Goal: Task Accomplishment & Management: Use online tool/utility

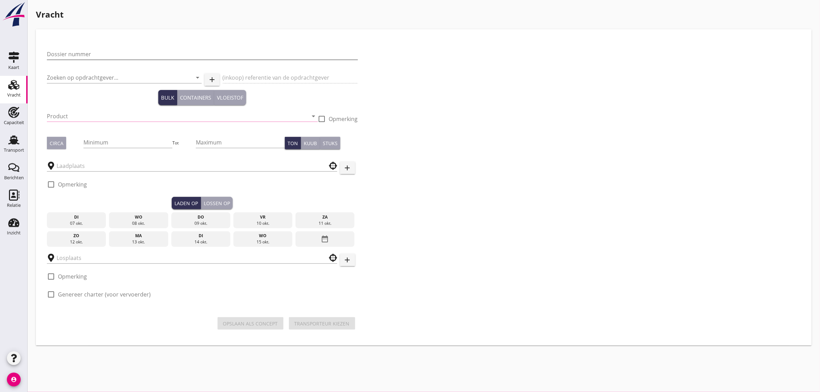
click at [88, 58] on input "Dossier nummer" at bounding box center [202, 54] width 311 height 11
type input "20250708"
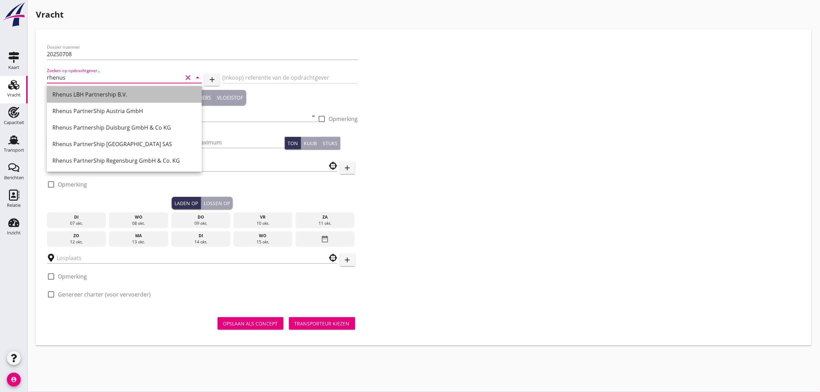
click at [91, 92] on div "Rhenus LBH Partnership B.V." at bounding box center [124, 94] width 144 height 8
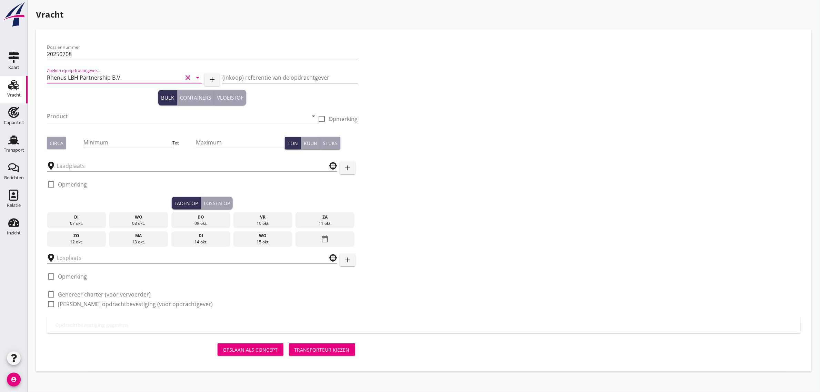
type input "Rhenus LBH Partnership B.V."
click at [49, 111] on input "Product" at bounding box center [177, 116] width 261 height 11
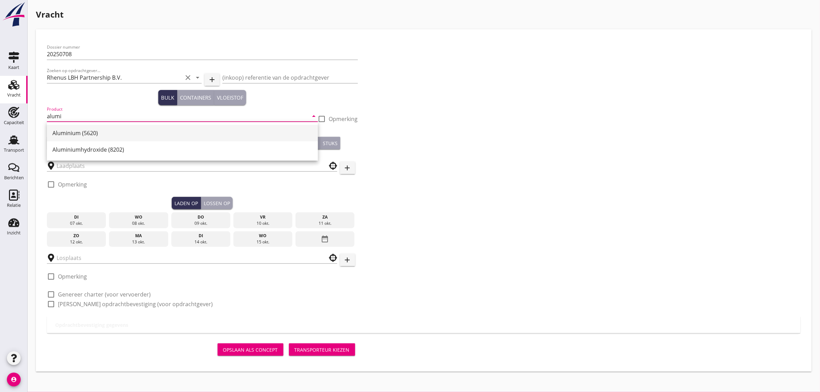
click at [67, 133] on div "Aluminium (5620)" at bounding box center [182, 133] width 260 height 8
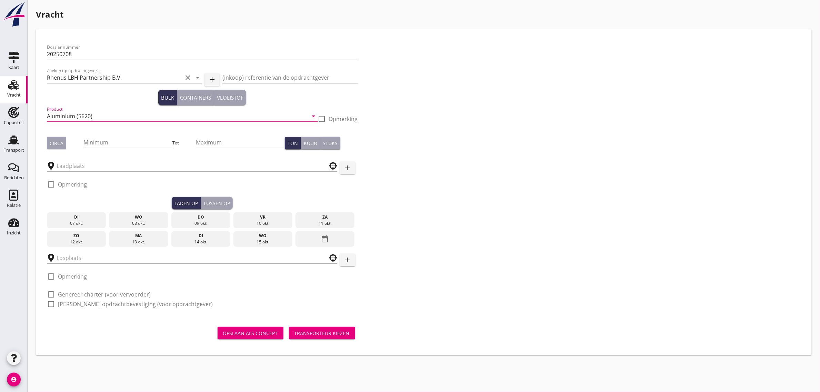
type input "Aluminium (5620)"
click at [51, 145] on div "Circa" at bounding box center [57, 143] width 14 height 7
click at [95, 144] on input "Minimum" at bounding box center [127, 142] width 89 height 11
type input "1450"
click at [90, 170] on input "text" at bounding box center [187, 165] width 261 height 11
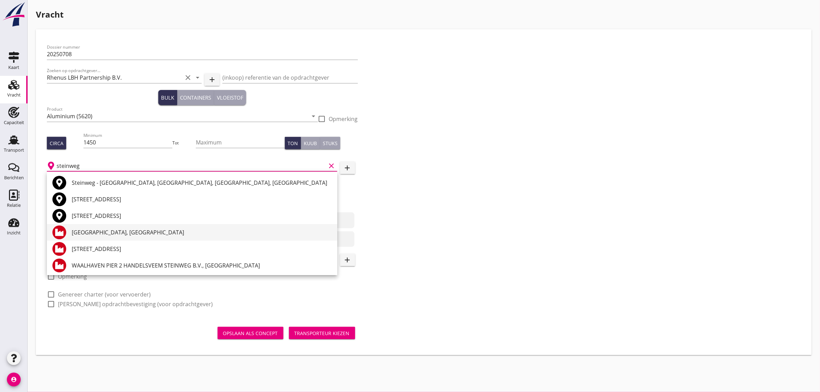
click at [178, 233] on div "[GEOGRAPHIC_DATA], [GEOGRAPHIC_DATA]" at bounding box center [202, 232] width 260 height 8
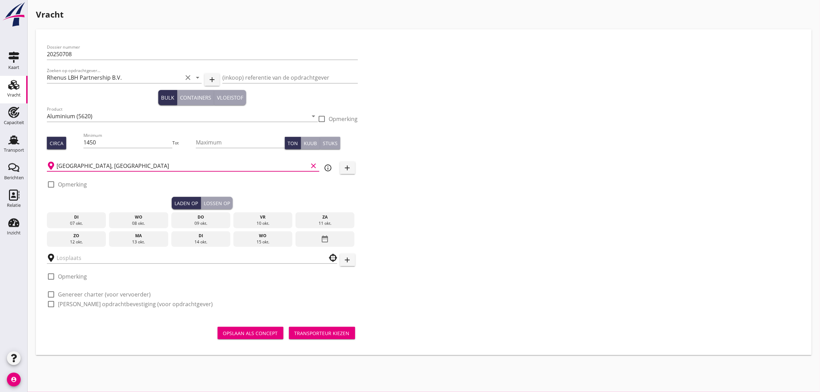
type input "[GEOGRAPHIC_DATA], [GEOGRAPHIC_DATA]"
click at [199, 219] on div "do" at bounding box center [201, 217] width 56 height 6
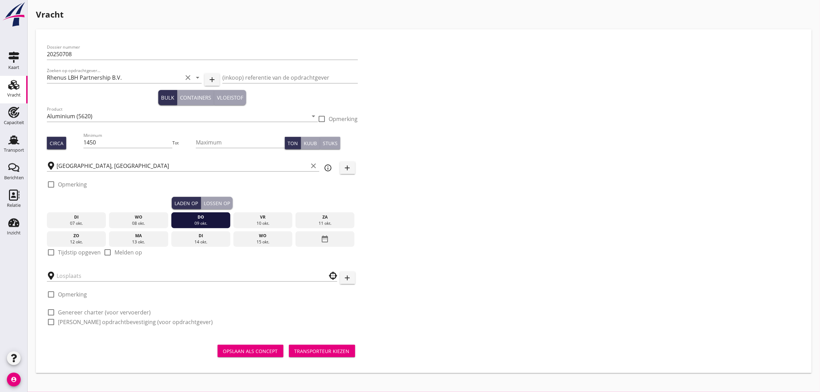
click at [68, 253] on label "Tijdstip opgeven" at bounding box center [79, 252] width 43 height 7
checkbox input "true"
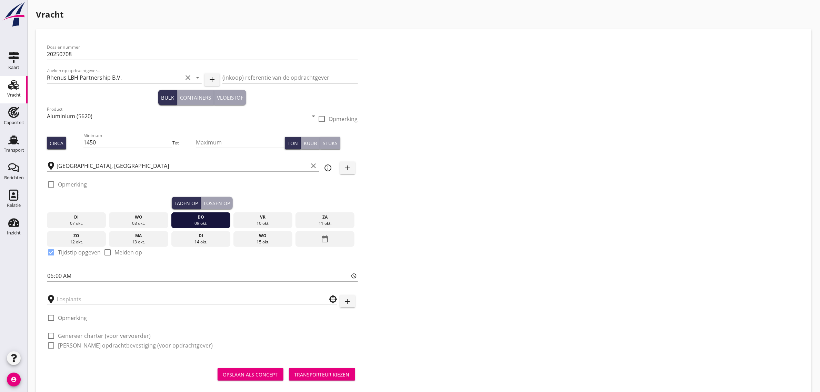
click at [212, 204] on div "Lossen op" at bounding box center [217, 203] width 26 height 7
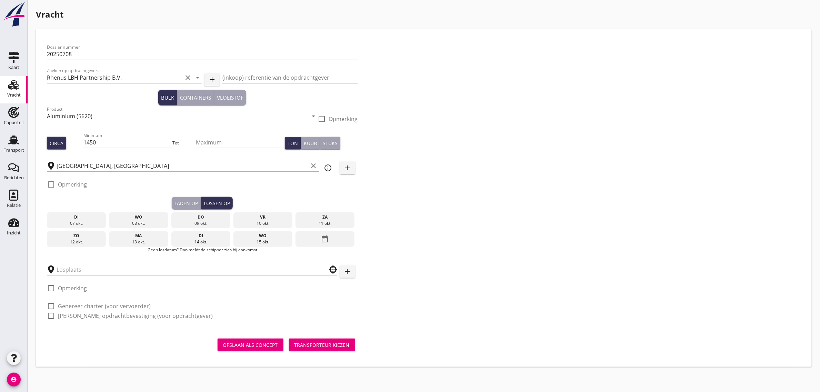
click at [142, 232] on div "[DATE]" at bounding box center [138, 239] width 59 height 16
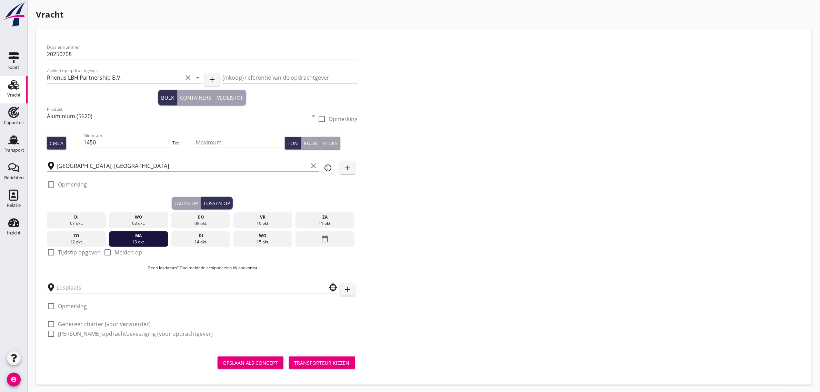
click at [73, 252] on label "Tijdstip opgeven" at bounding box center [79, 252] width 43 height 7
checkbox input "true"
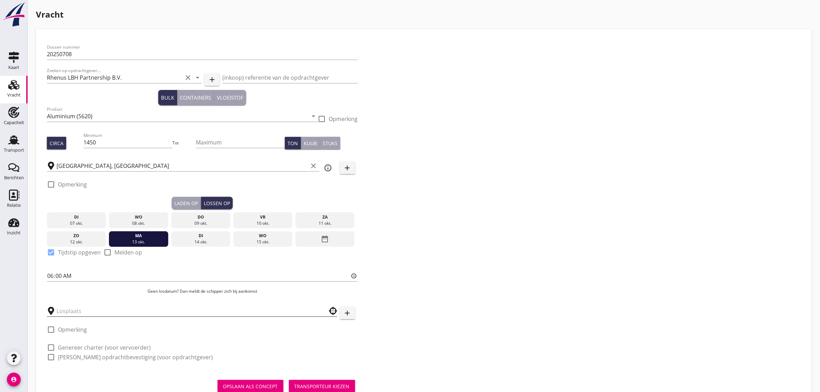
click at [74, 315] on input "text" at bounding box center [187, 311] width 261 height 11
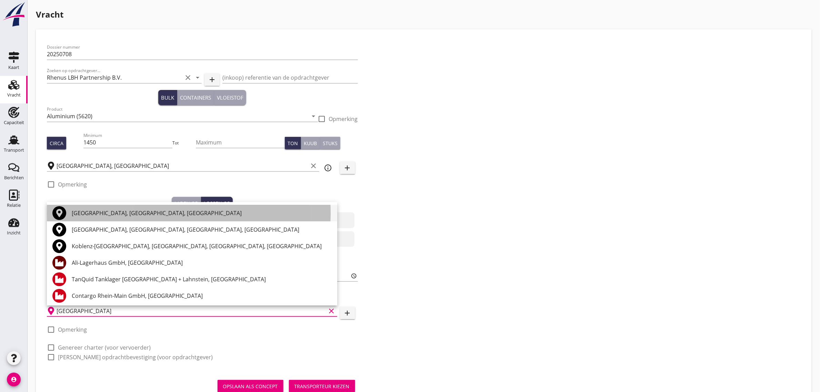
click at [119, 214] on div "[GEOGRAPHIC_DATA], [GEOGRAPHIC_DATA], [GEOGRAPHIC_DATA]" at bounding box center [202, 213] width 260 height 8
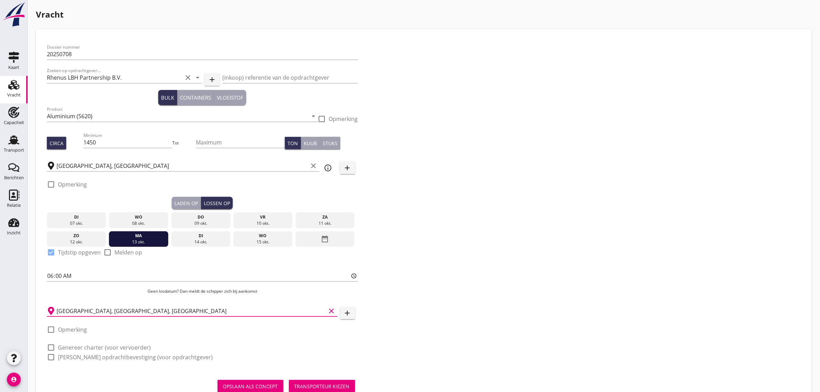
type input "[GEOGRAPHIC_DATA], [GEOGRAPHIC_DATA], [GEOGRAPHIC_DATA]"
click at [100, 347] on label "Genereer charter (voor vervoerder)" at bounding box center [104, 347] width 93 height 7
checkbox input "true"
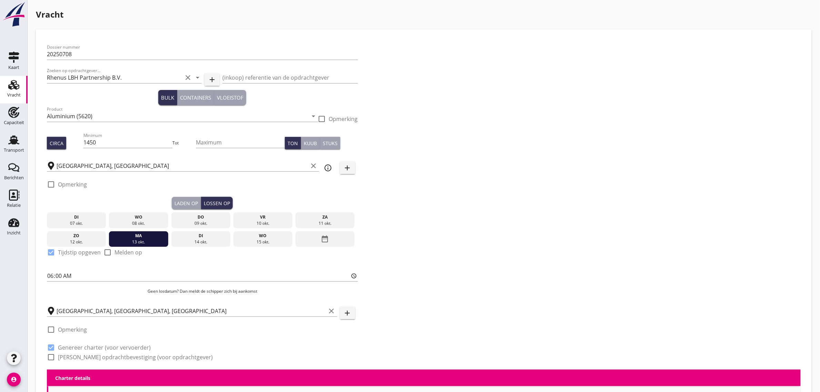
click at [99, 356] on label "[PERSON_NAME] opdrachtbevestiging (voor opdrachtgever)" at bounding box center [135, 357] width 155 height 7
checkbox input "true"
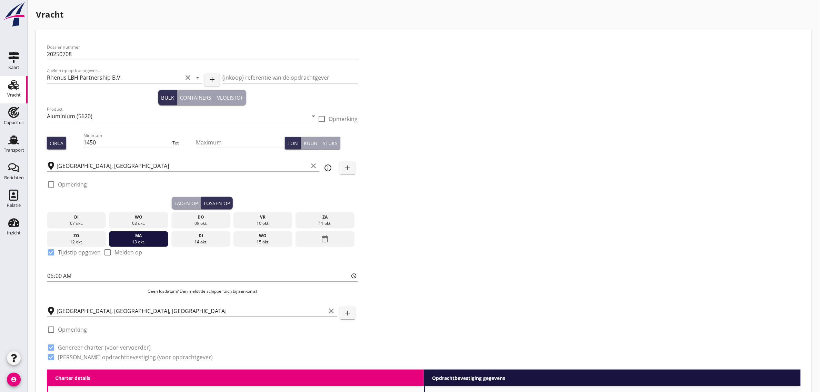
scroll to position [184, 0]
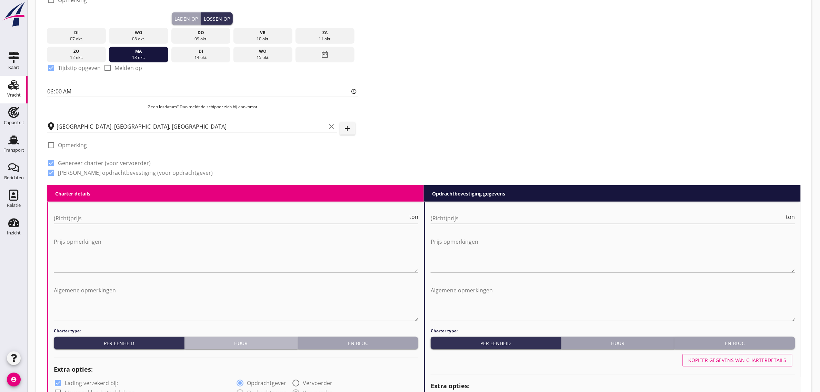
click at [241, 342] on div "Huur" at bounding box center [241, 343] width 108 height 7
radio input "true"
radio input "false"
radio input "true"
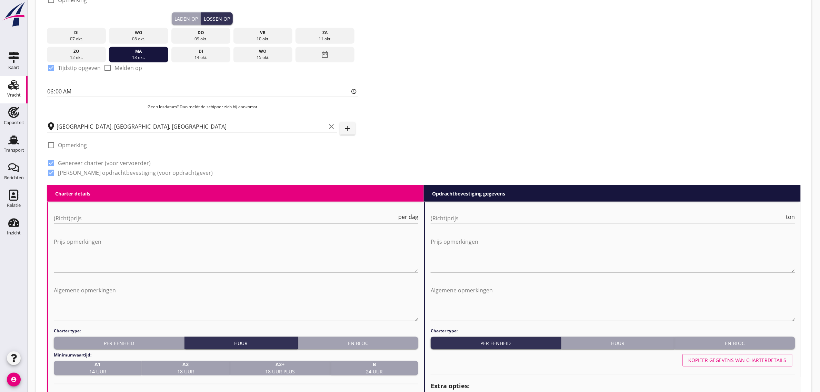
click at [111, 218] on input "(Richt)prijs" at bounding box center [225, 218] width 343 height 11
type input "1800"
click at [97, 365] on strong "A1" at bounding box center [97, 364] width 17 height 7
click at [486, 125] on div "Dossier nummer 20250708 Zoeken op opdrachtgever... Rhenus LBH Partnership B.V. …" at bounding box center [423, 20] width 759 height 329
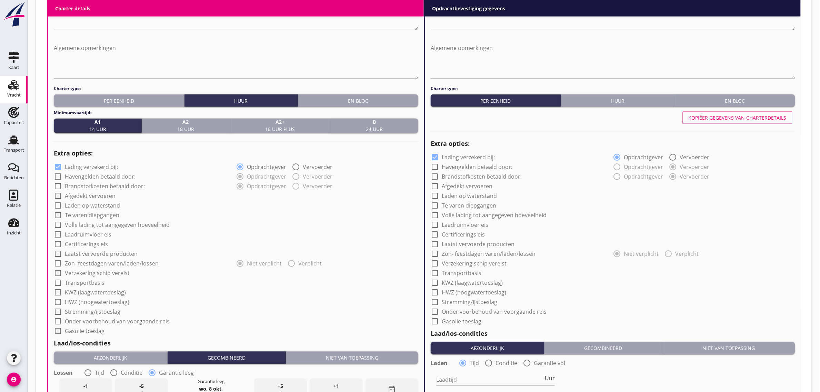
scroll to position [443, 0]
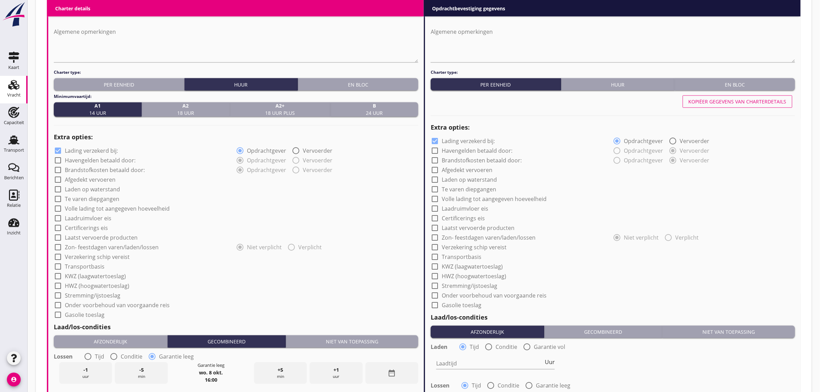
click at [95, 180] on label "Afgedekt vervoeren" at bounding box center [90, 180] width 51 height 7
checkbox input "true"
click at [93, 188] on label "Laden op waterstand" at bounding box center [92, 189] width 55 height 7
checkbox input "true"
click at [87, 215] on label "Laadruimvloer eis" at bounding box center [88, 218] width 47 height 7
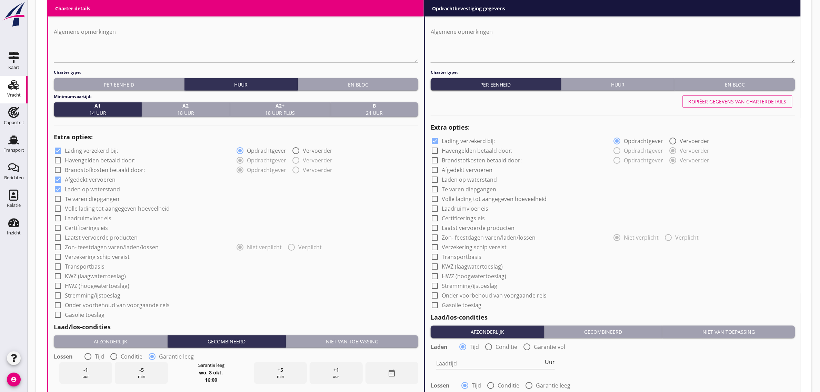
checkbox input "true"
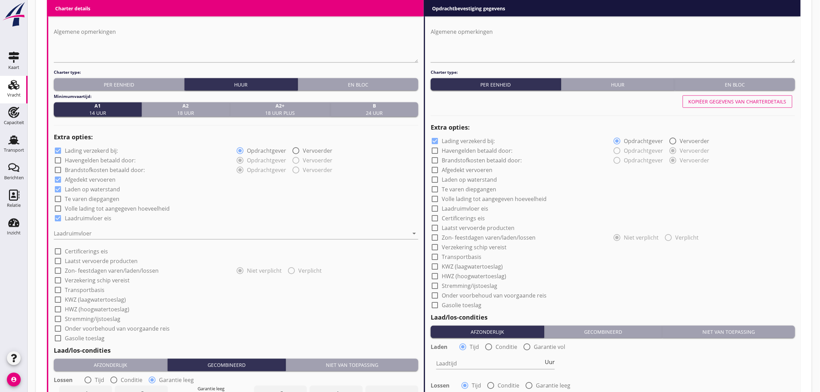
drag, startPoint x: 83, startPoint y: 229, endPoint x: 82, endPoint y: 240, distance: 11.5
click at [83, 230] on div at bounding box center [231, 233] width 355 height 11
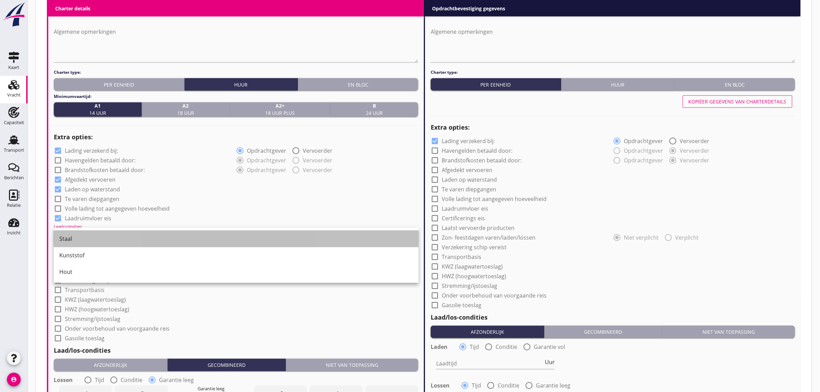
click at [82, 240] on div "Staal" at bounding box center [236, 239] width 354 height 8
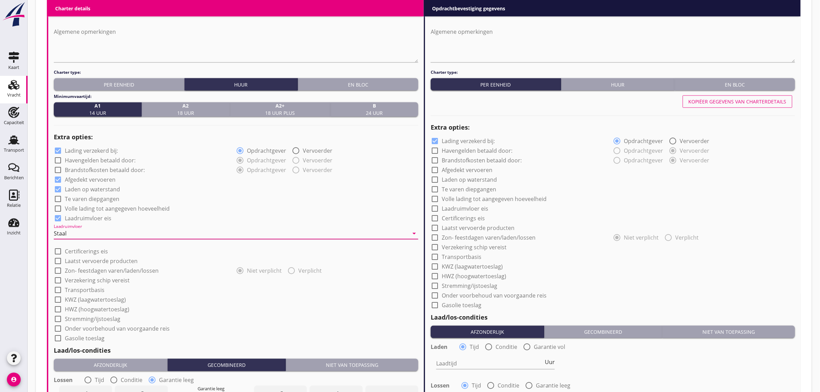
click at [196, 213] on div "check_box Laadruimvloer eis" at bounding box center [236, 218] width 365 height 10
click at [94, 289] on label "Transportbasis" at bounding box center [85, 290] width 40 height 7
checkbox input "true"
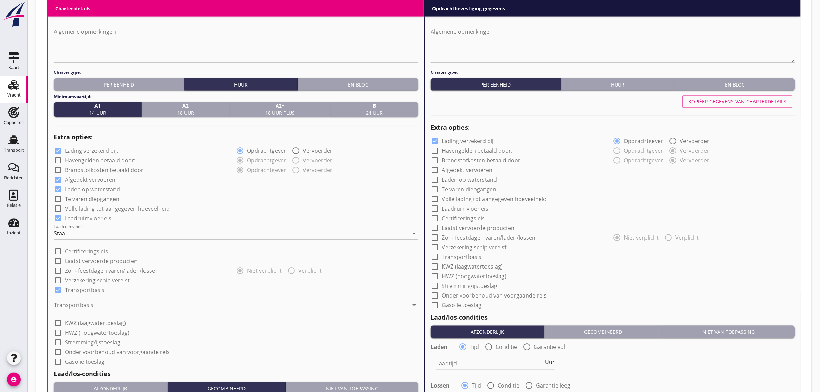
click at [94, 304] on div at bounding box center [231, 305] width 355 height 11
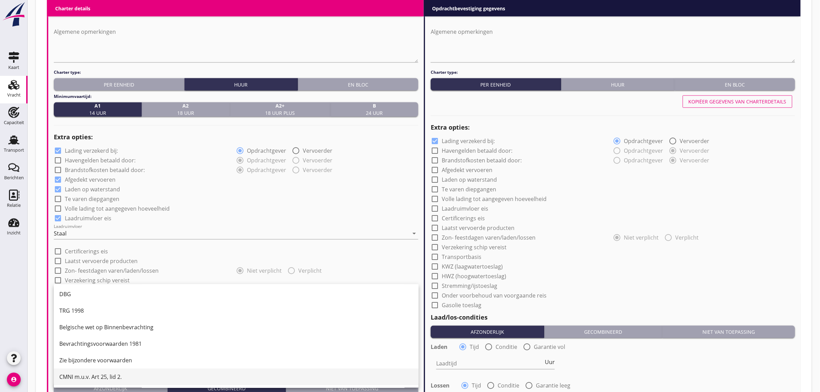
scroll to position [18, 0]
click at [98, 381] on div "CMNI m.u.v. Art 25, lid 2." at bounding box center [236, 377] width 354 height 17
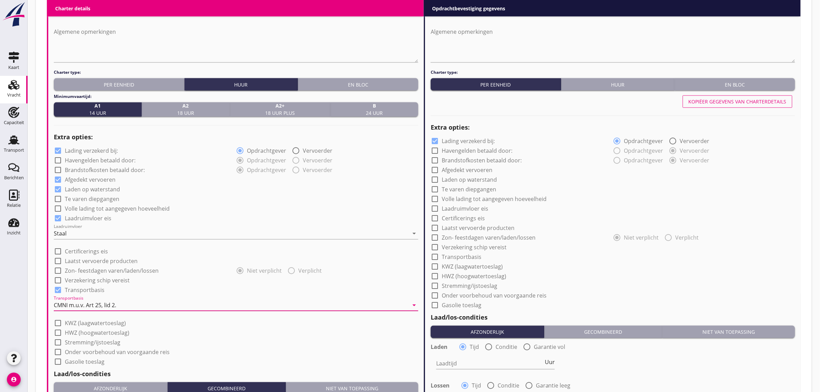
click at [216, 330] on div "check_box_outline_blank HWZ (hoogwatertoeslag)" at bounding box center [236, 333] width 365 height 10
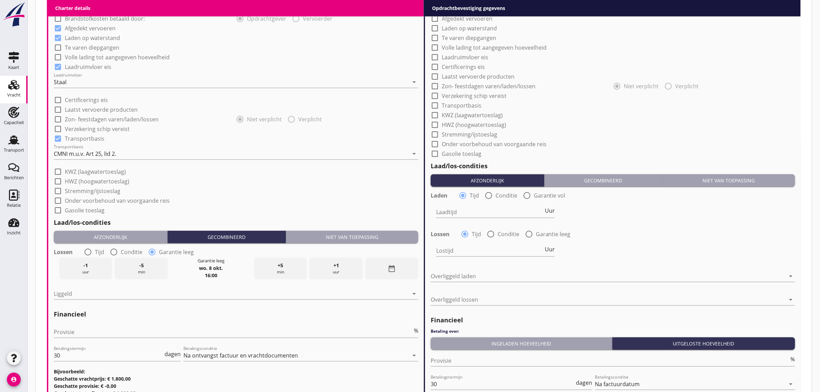
scroll to position [659, 0]
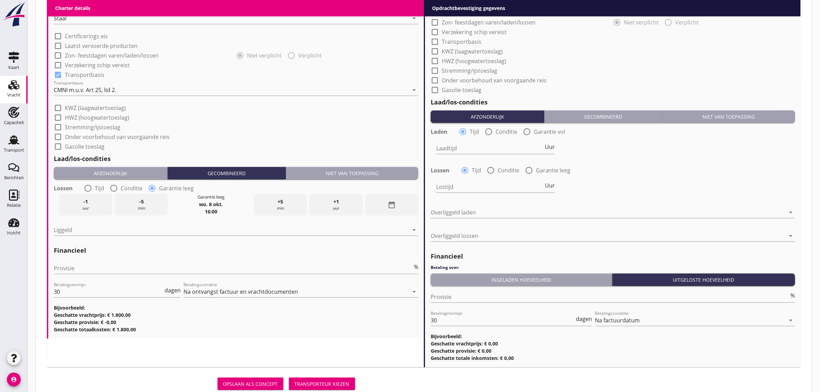
click at [300, 170] on div "Niet van toepassing" at bounding box center [352, 173] width 127 height 7
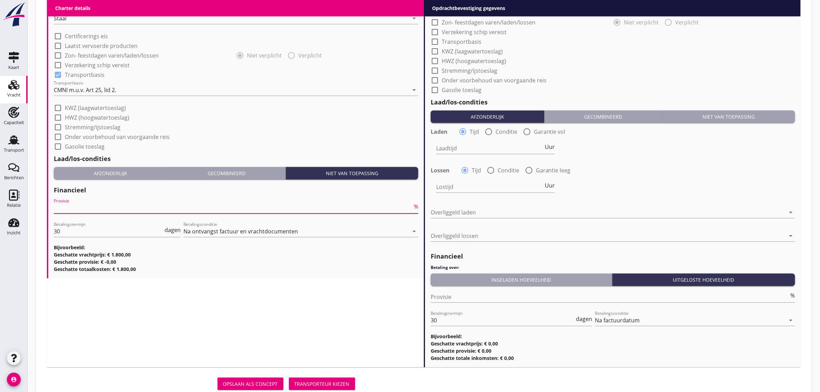
click at [125, 208] on input "Provisie" at bounding box center [233, 207] width 359 height 11
type input "0"
click at [216, 142] on div "check_box_outline_blank Gasolie toeslag" at bounding box center [236, 146] width 365 height 10
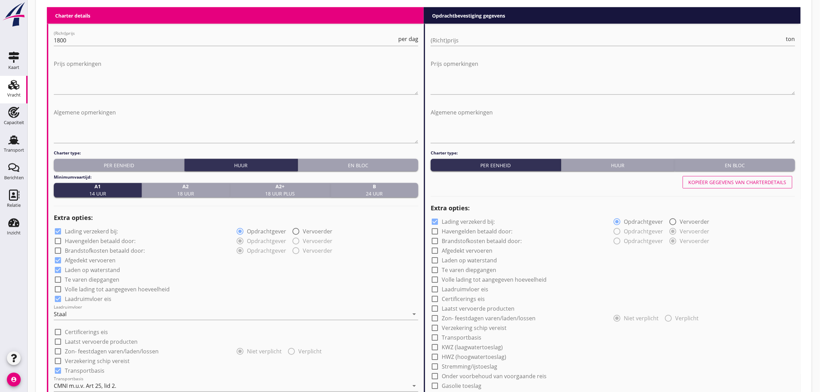
scroll to position [357, 0]
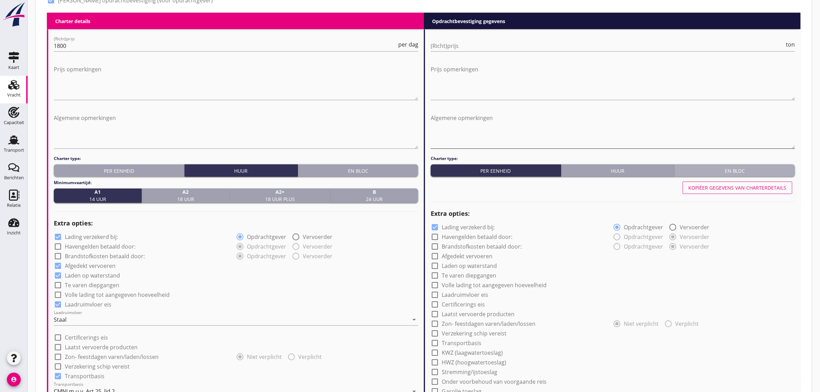
drag, startPoint x: 725, startPoint y: 171, endPoint x: 507, endPoint y: 126, distance: 222.6
click at [725, 171] on div "En bloc" at bounding box center [735, 170] width 115 height 7
click at [444, 48] on input "(Richt)prijs" at bounding box center [603, 45] width 344 height 11
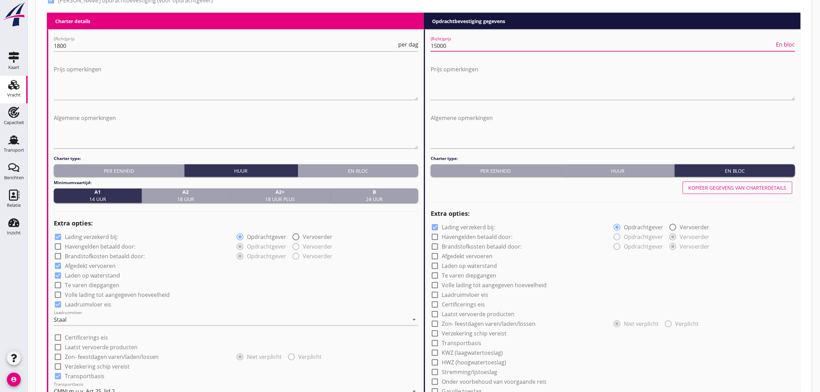
type input "15000"
click at [679, 300] on div "check_box_outline_blank Certificerings eis" at bounding box center [613, 304] width 365 height 10
click at [718, 184] on div "Kopiëer gegevens van charterdetails" at bounding box center [738, 187] width 98 height 7
radio input "true"
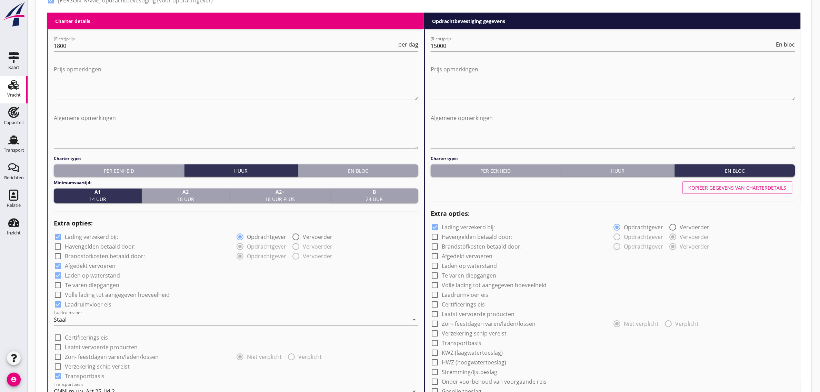
checkbox input "true"
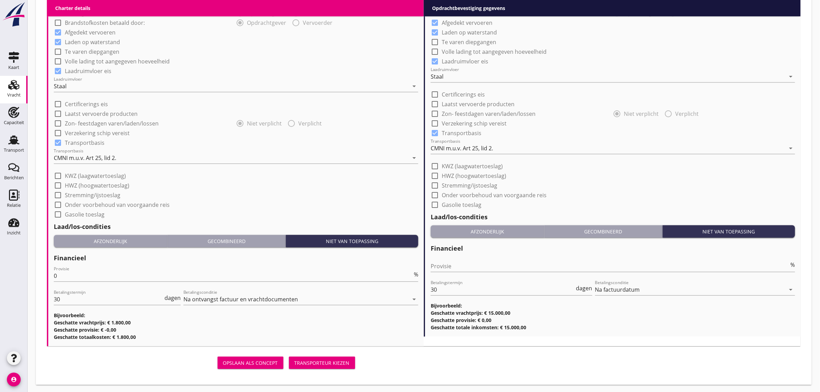
scroll to position [591, 0]
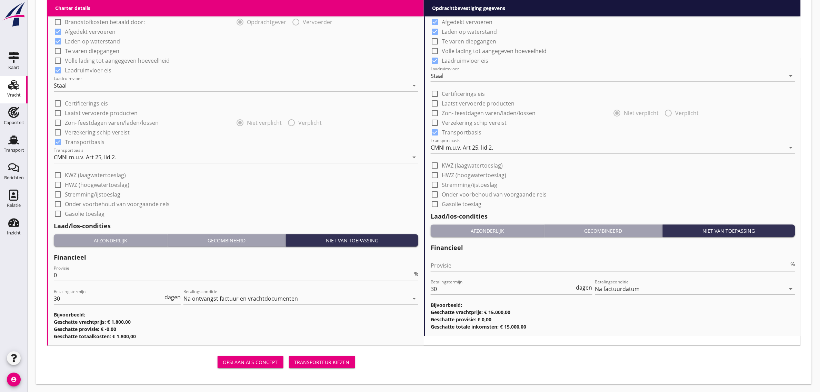
click at [514, 229] on div "Afzonderlijk" at bounding box center [487, 230] width 108 height 7
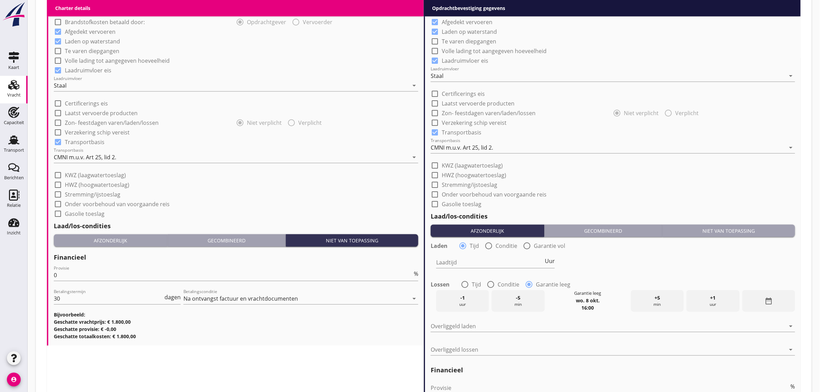
click at [469, 281] on div at bounding box center [465, 285] width 12 height 12
radio input "true"
click at [472, 257] on input "Laadtijd" at bounding box center [489, 262] width 107 height 11
type input "36"
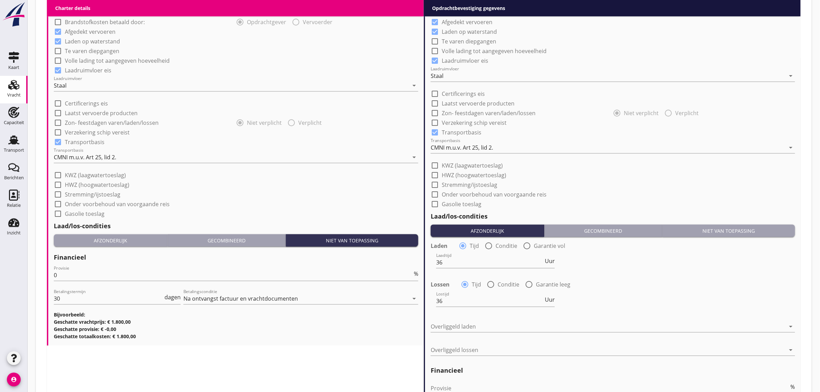
click at [677, 283] on div "Lossen radio_button_checked Tijd radio_button_unchecked Conditie radio_button_u…" at bounding box center [613, 284] width 365 height 10
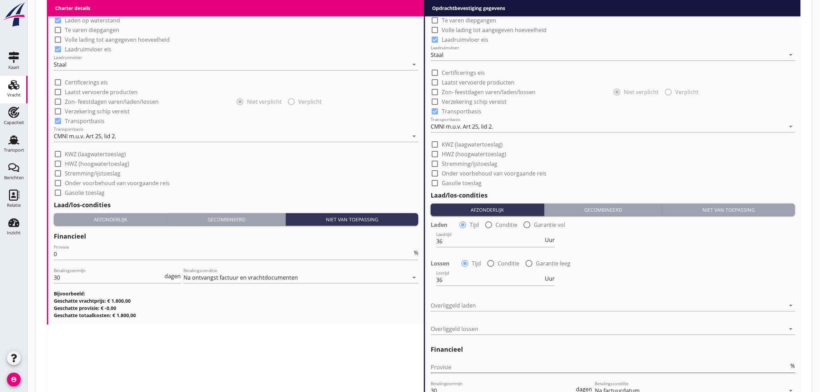
scroll to position [678, 0]
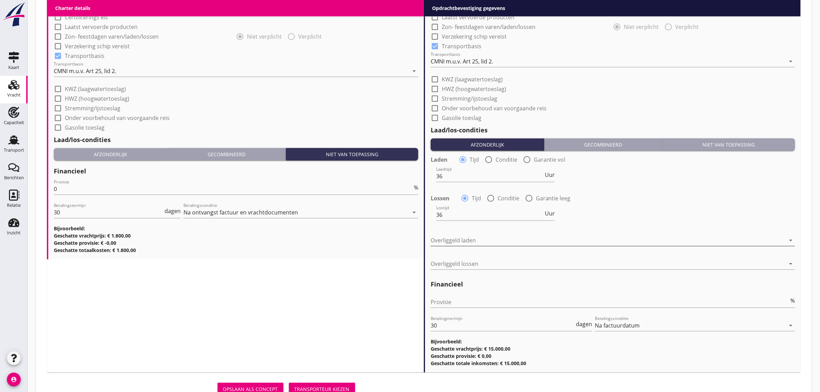
click at [471, 242] on div at bounding box center [608, 240] width 355 height 11
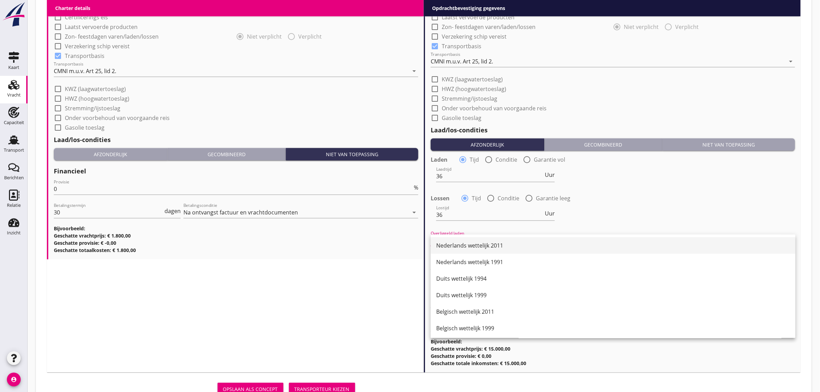
click at [489, 243] on div "Nederlands wettelijk 2011" at bounding box center [613, 245] width 354 height 8
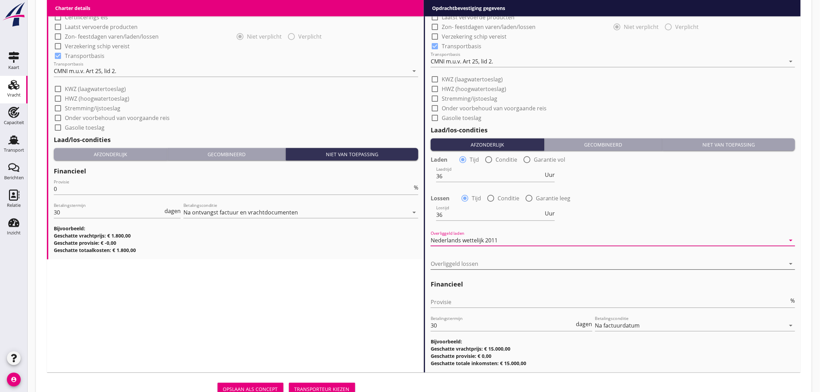
click at [475, 261] on div at bounding box center [608, 263] width 355 height 11
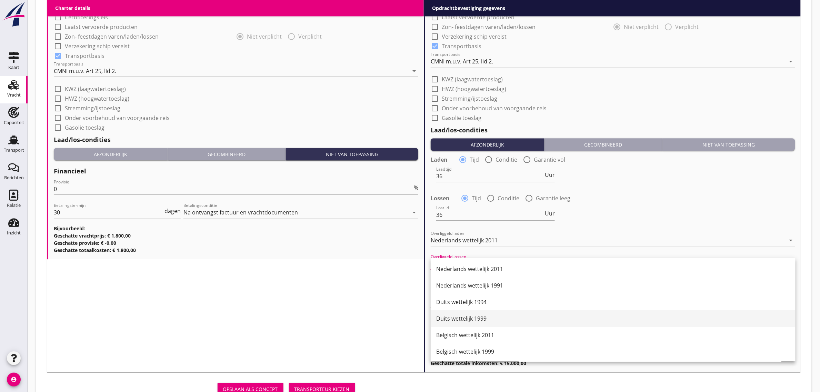
click at [483, 318] on div "Duits wettelijk 1999" at bounding box center [613, 318] width 354 height 8
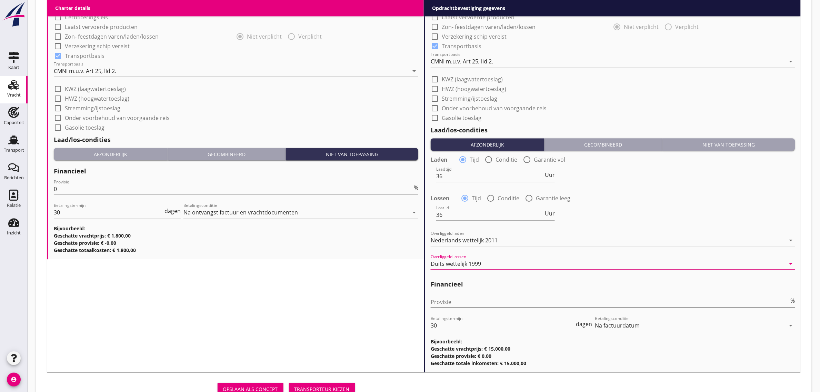
click at [472, 305] on input "Provisie" at bounding box center [610, 302] width 359 height 11
type input "0"
click at [379, 291] on div "Charter details keyboard_arrow_down (Richt)prijs 1800 per dag Prijs opmerkingen…" at bounding box center [235, 32] width 377 height 680
click at [291, 280] on div "Charter details keyboard_arrow_down (Richt)prijs 1800 per dag Prijs opmerkingen…" at bounding box center [235, 32] width 377 height 680
click at [321, 386] on div "Transporteur kiezen" at bounding box center [321, 389] width 55 height 7
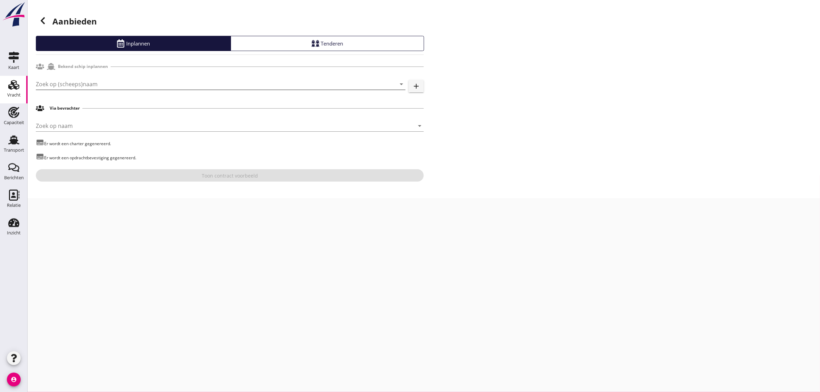
click at [99, 88] on input "Zoek op (scheeps)naam" at bounding box center [211, 84] width 350 height 11
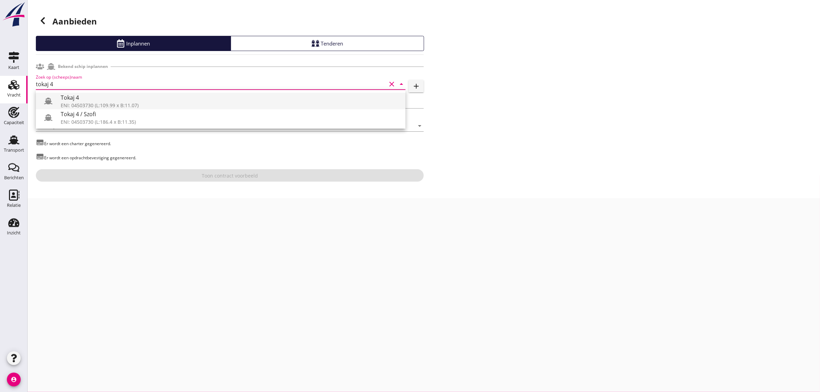
click at [78, 99] on div "Tokaj 4" at bounding box center [230, 97] width 339 height 8
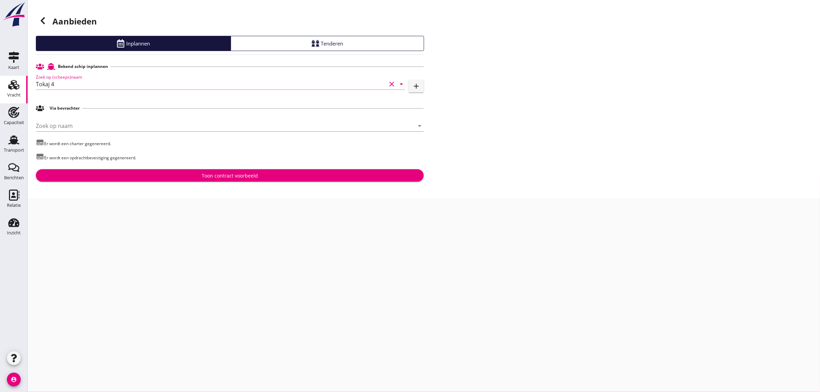
type input "Tokaj 4"
click at [190, 175] on div "Toon contract voorbeeld" at bounding box center [229, 175] width 377 height 7
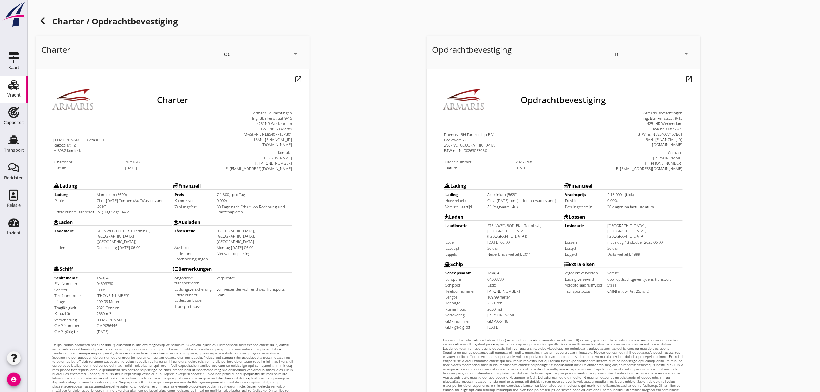
click at [237, 54] on div "de" at bounding box center [257, 53] width 66 height 11
click at [232, 62] on div "en" at bounding box center [262, 66] width 73 height 8
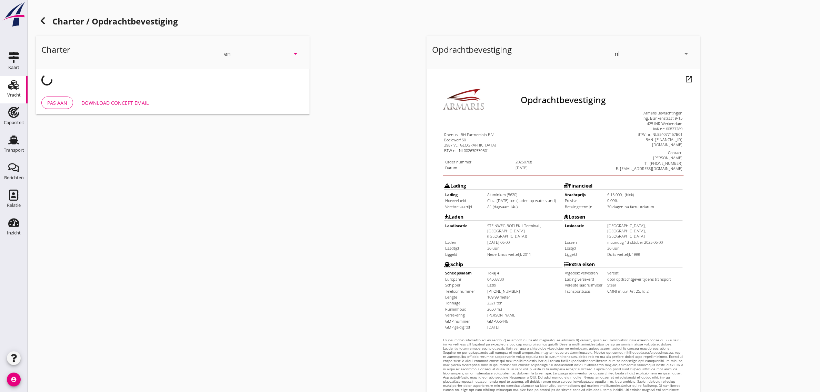
click at [230, 56] on div "en" at bounding box center [227, 54] width 7 height 6
click at [230, 53] on div "nl" at bounding box center [262, 52] width 73 height 8
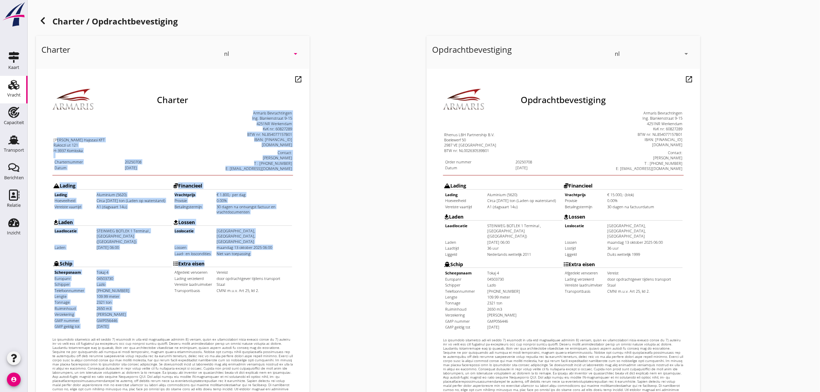
drag, startPoint x: 42, startPoint y: 119, endPoint x: 253, endPoint y: 270, distance: 259.1
click at [252, 269] on div "Charter [PERSON_NAME] Hajozasi KFT Rakoczi ut 121 H-3937 Komloska Charternummer…" at bounding box center [158, 234] width 241 height 327
click at [253, 270] on td "Extra eisen Afgedekt vervoeren Vereist Lading verzekerd door opdrachtgever tijd…" at bounding box center [218, 276] width 119 height 72
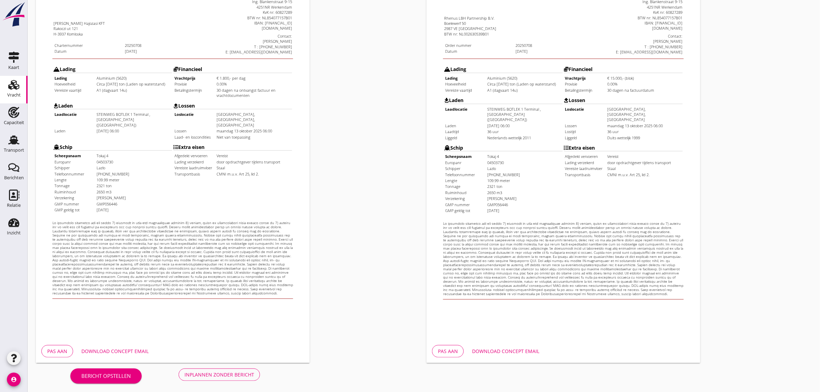
scroll to position [118, 0]
click at [240, 373] on div "Inplannen zonder bericht" at bounding box center [219, 373] width 70 height 7
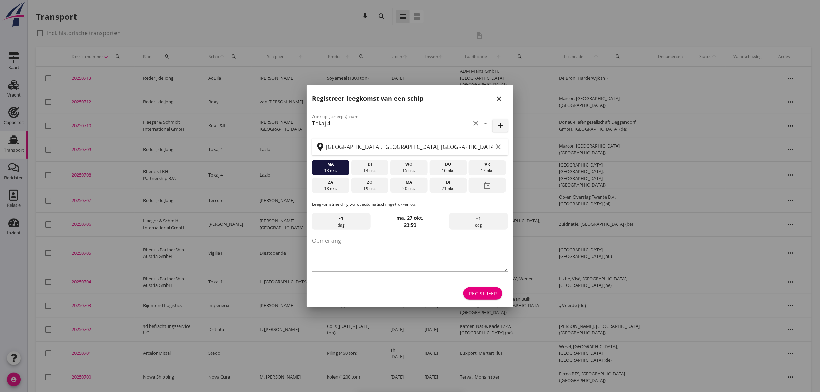
click at [482, 294] on div "Registreer" at bounding box center [483, 293] width 28 height 7
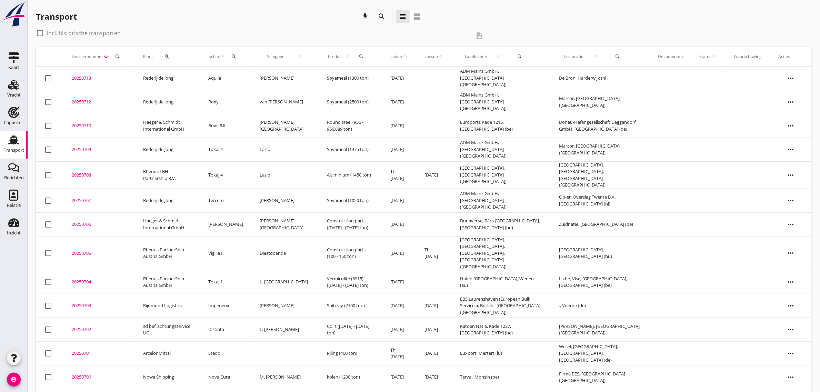
click at [147, 170] on td "Rhenus LBH Partnership B.V." at bounding box center [168, 174] width 66 height 27
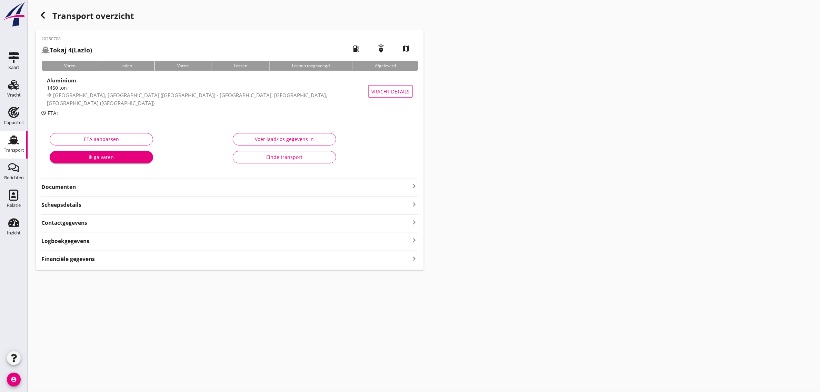
click at [64, 184] on strong "Documenten" at bounding box center [225, 187] width 369 height 8
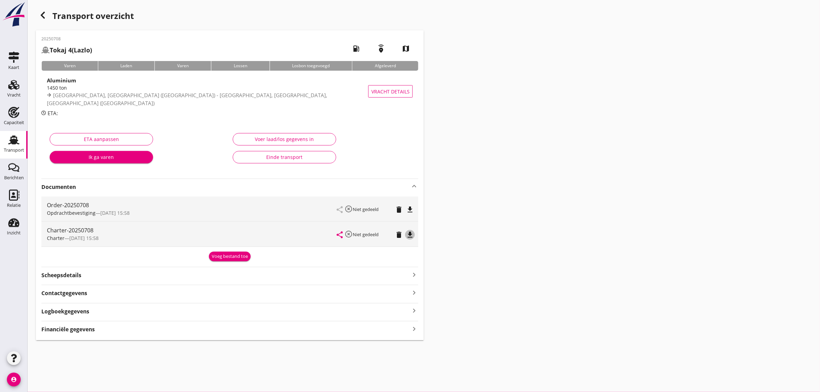
click at [409, 236] on icon "file_download" at bounding box center [410, 235] width 8 height 8
click at [7, 141] on div "Transport" at bounding box center [14, 139] width 17 height 11
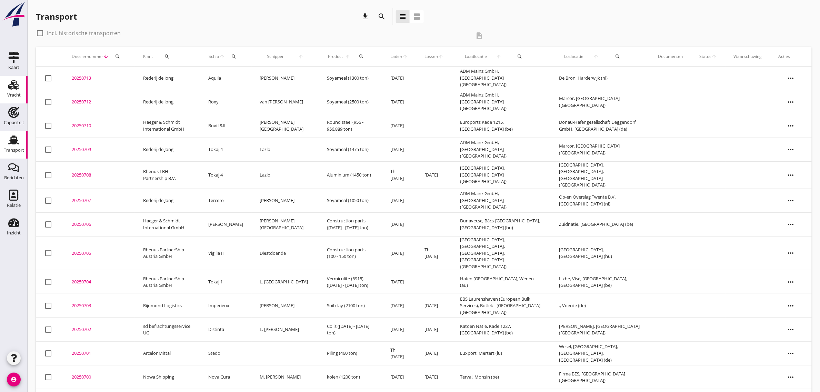
click at [19, 83] on div "Vracht" at bounding box center [14, 84] width 17 height 11
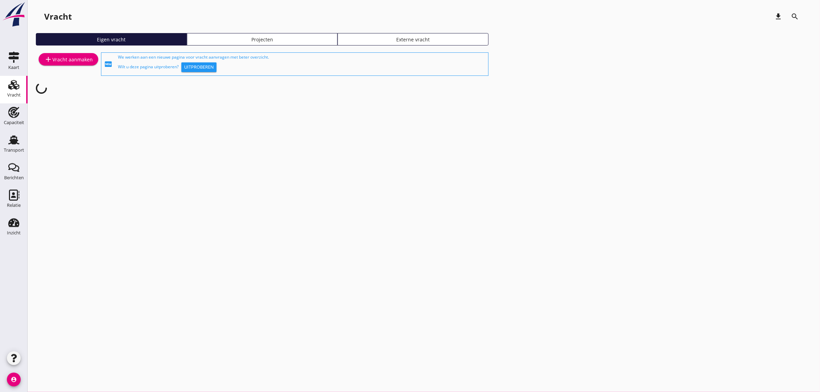
click at [78, 58] on div "add Vracht aanmaken" at bounding box center [68, 59] width 49 height 8
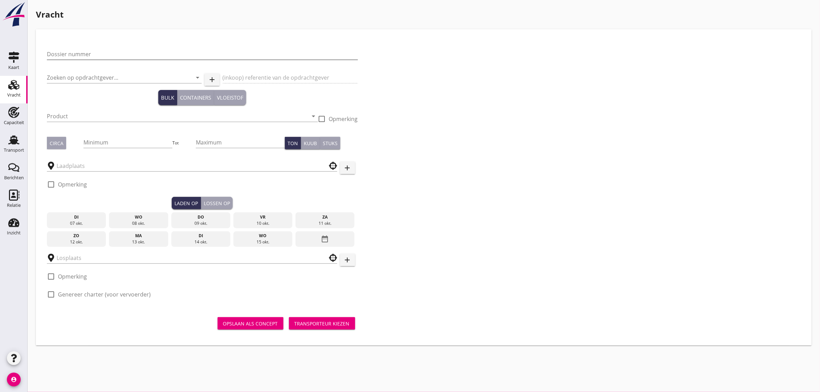
click at [100, 53] on input "Dossier nummer" at bounding box center [202, 54] width 311 height 11
type input "20250714"
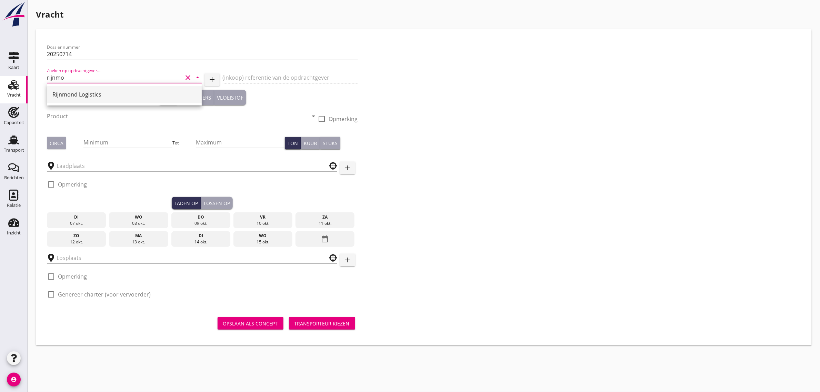
click at [79, 99] on div "Rijnmond Logistics" at bounding box center [124, 94] width 144 height 8
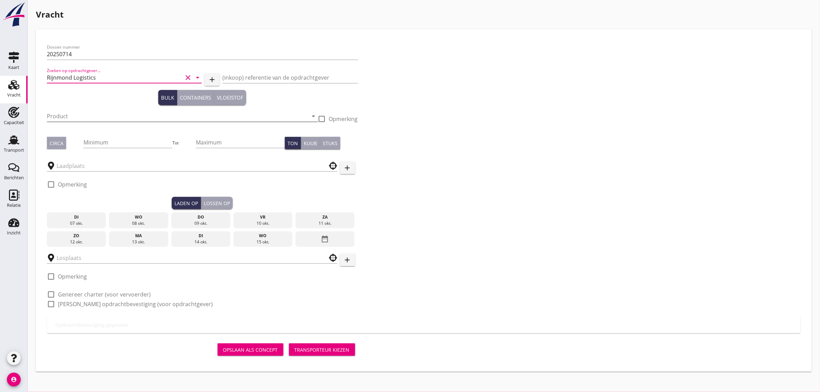
type input "Rijnmond Logistics"
click at [68, 116] on input "Product" at bounding box center [177, 116] width 261 height 11
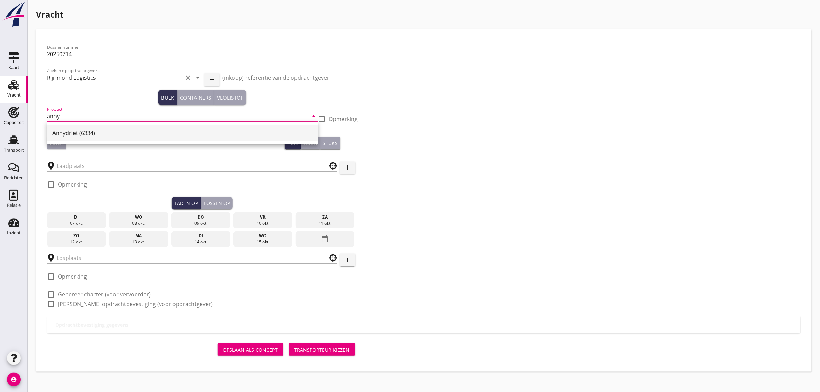
click at [69, 125] on div "Anhydriet (6334)" at bounding box center [182, 133] width 260 height 17
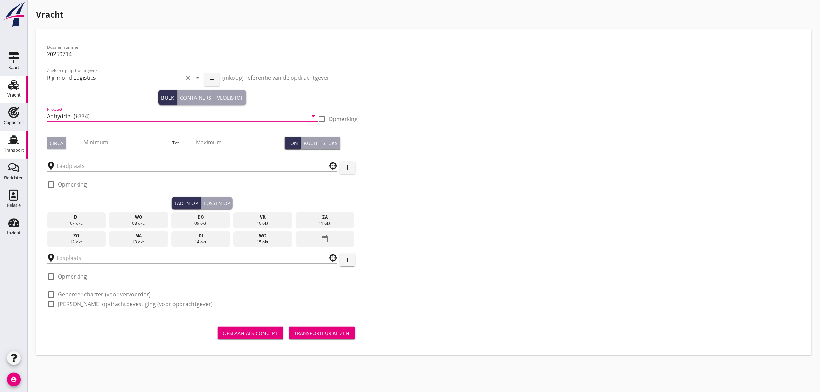
type input "Anhydriet (6334)"
click at [60, 140] on div "Circa" at bounding box center [57, 143] width 14 height 7
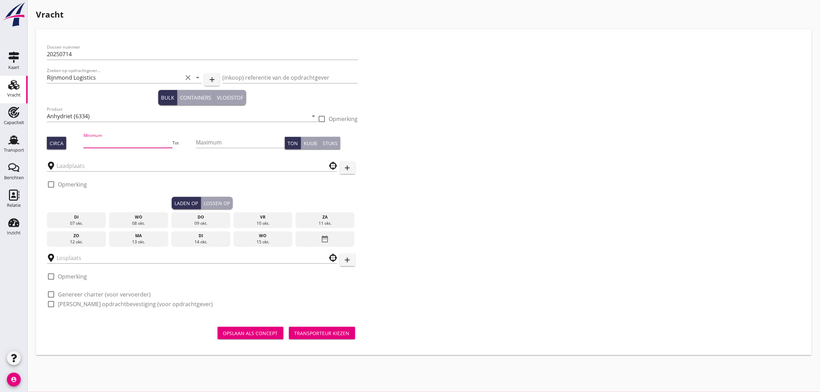
click at [106, 145] on input "Minimum" at bounding box center [127, 142] width 89 height 11
type input "2200"
click at [437, 204] on div "Dossier nummer 20250714 Zoeken op opdrachtgever... Rijnmond Logistics clear arr…" at bounding box center [423, 178] width 759 height 276
click at [201, 168] on input "text" at bounding box center [187, 165] width 261 height 11
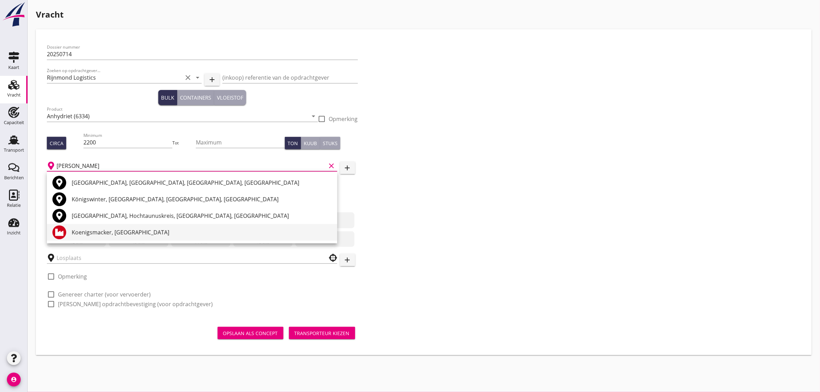
click at [147, 232] on div "Koenigsmacker, [GEOGRAPHIC_DATA]" at bounding box center [202, 232] width 260 height 8
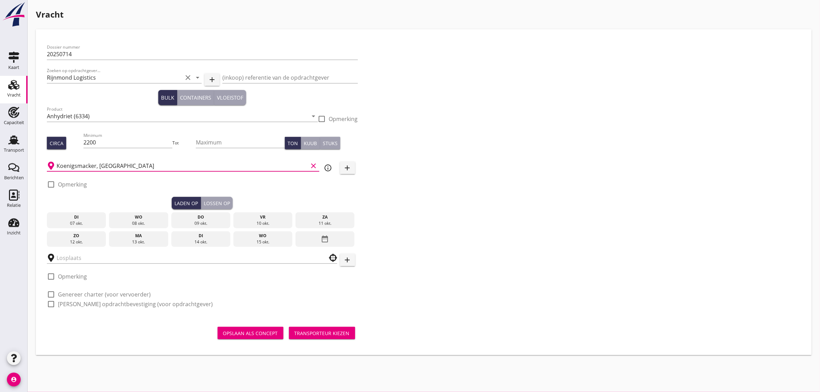
type input "Koenigsmacker, [GEOGRAPHIC_DATA]"
click at [75, 184] on label "Opmerking" at bounding box center [72, 184] width 29 height 7
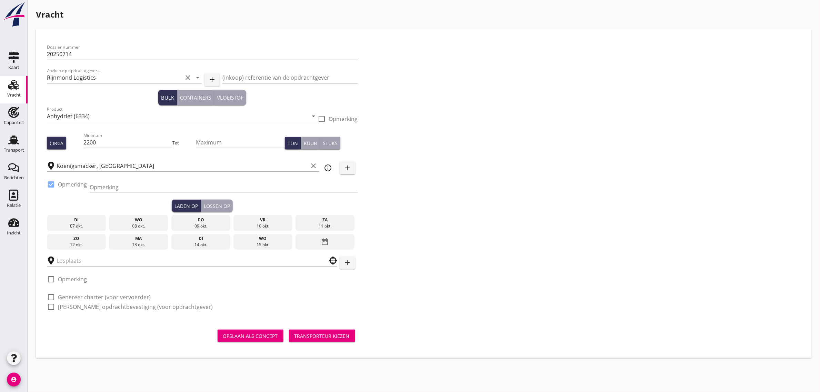
drag, startPoint x: 71, startPoint y: 186, endPoint x: 77, endPoint y: 191, distance: 7.7
click at [70, 186] on label "Opmerking" at bounding box center [72, 184] width 29 height 7
checkbox input "false"
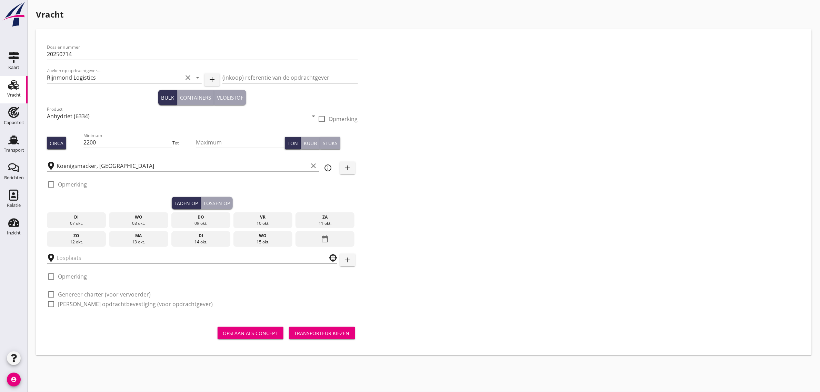
click at [332, 242] on div "date_range" at bounding box center [325, 239] width 59 height 16
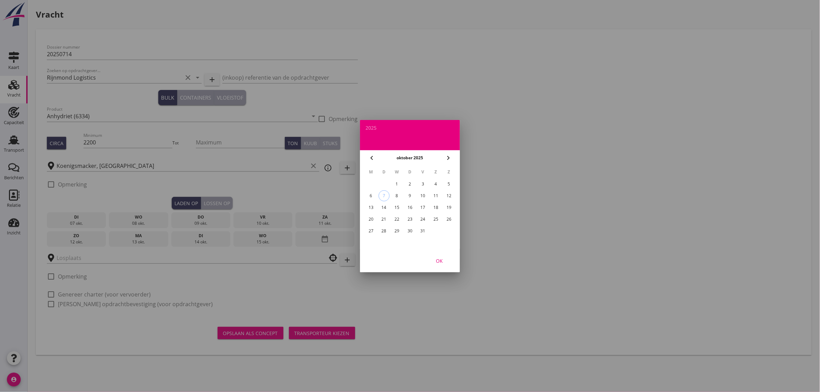
click at [411, 208] on div "16" at bounding box center [410, 207] width 11 height 11
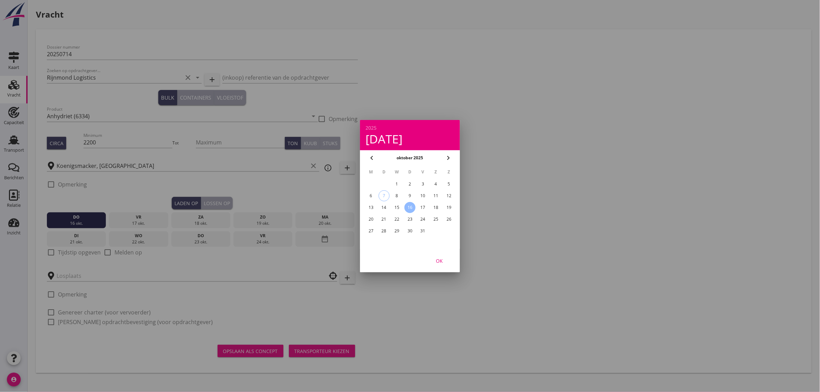
click at [441, 261] on div "OK" at bounding box center [439, 260] width 19 height 7
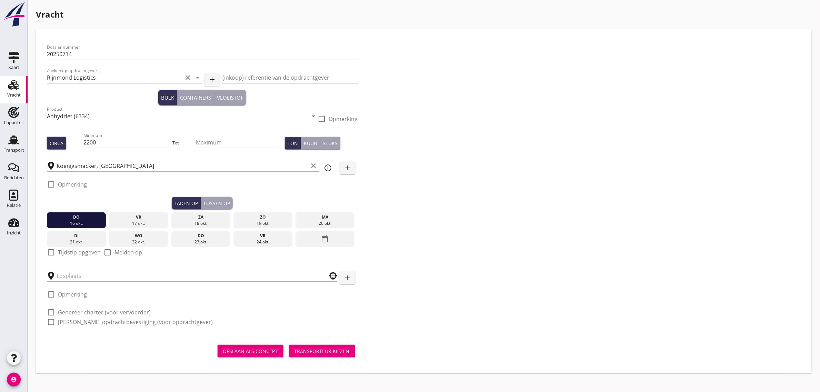
click at [79, 254] on label "Tijdstip opgeven" at bounding box center [79, 252] width 43 height 7
checkbox input "true"
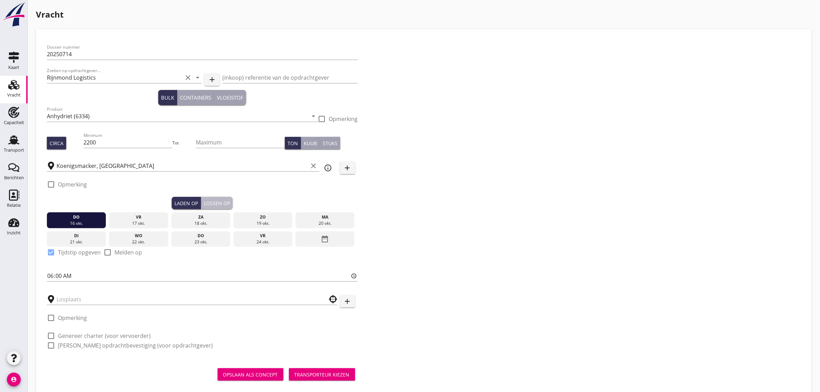
click at [218, 201] on div "Lossen op" at bounding box center [217, 203] width 26 height 7
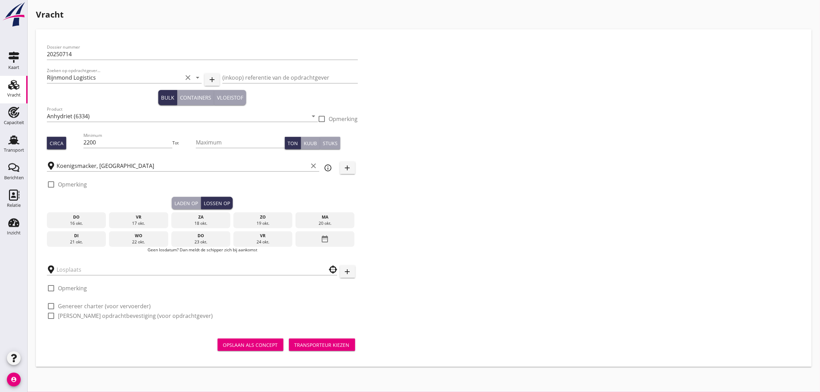
click at [337, 235] on div "date_range" at bounding box center [325, 239] width 59 height 16
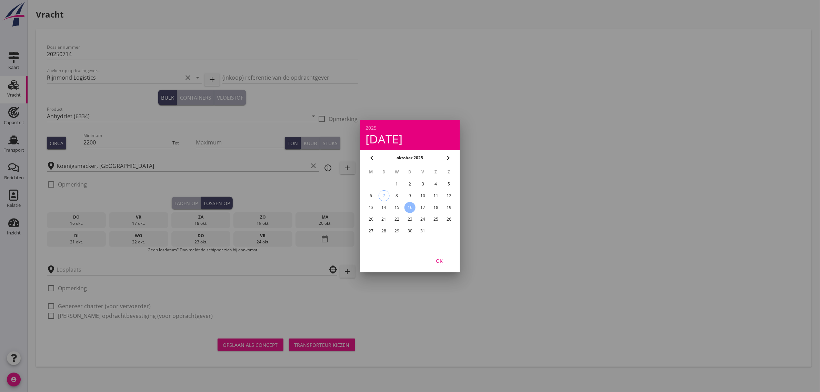
click at [388, 217] on div "21" at bounding box center [384, 219] width 11 height 11
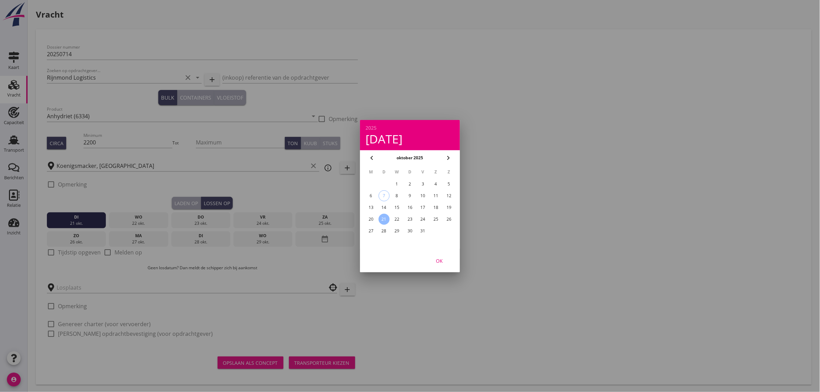
click at [435, 254] on button "OK" at bounding box center [439, 260] width 30 height 12
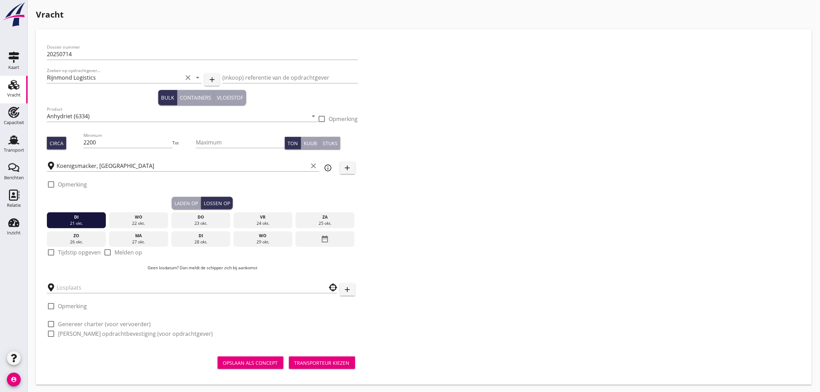
click at [77, 254] on label "Tijdstip opgeven" at bounding box center [79, 252] width 43 height 7
checkbox input "true"
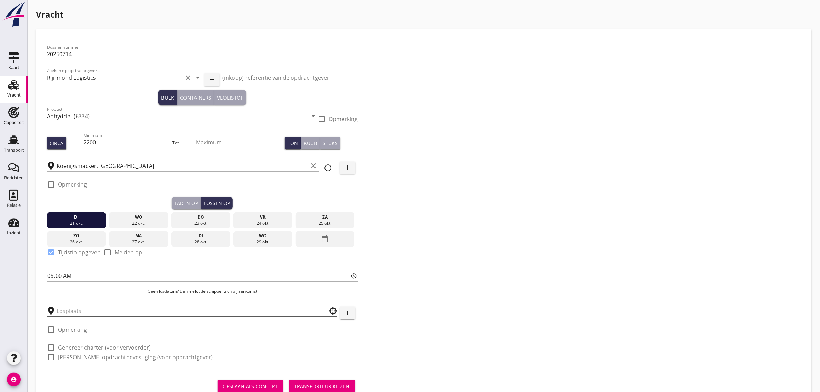
click at [76, 310] on input "text" at bounding box center [187, 311] width 261 height 11
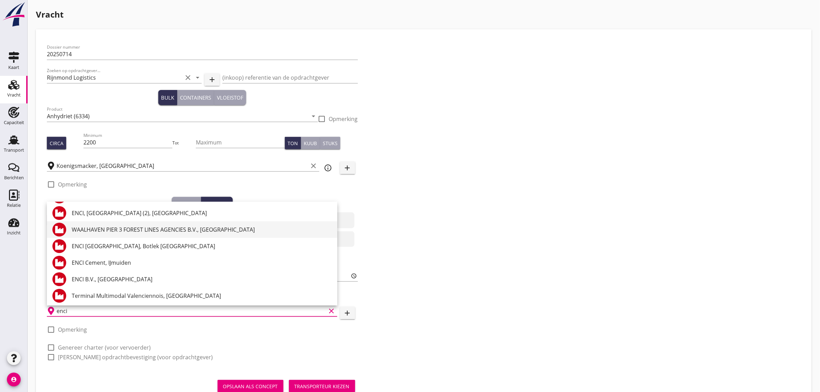
scroll to position [84, 0]
click at [126, 262] on div "ENCI Cement, IJmuiden" at bounding box center [202, 262] width 260 height 8
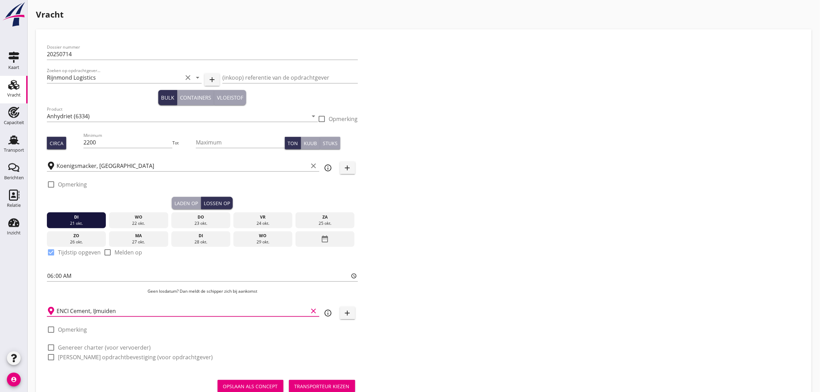
type input "ENCI Cement, IJmuiden"
click at [95, 348] on label "Genereer charter (voor vervoerder)" at bounding box center [104, 347] width 93 height 7
click at [94, 356] on label "[PERSON_NAME] opdrachtbevestiging (voor opdrachtgever)" at bounding box center [135, 357] width 155 height 7
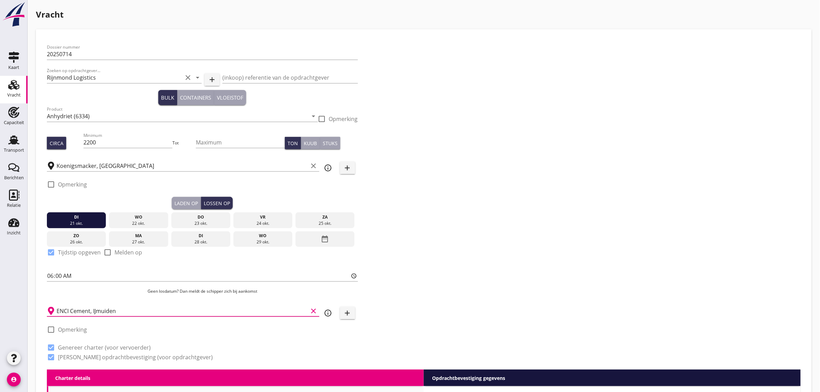
checkbox input "true"
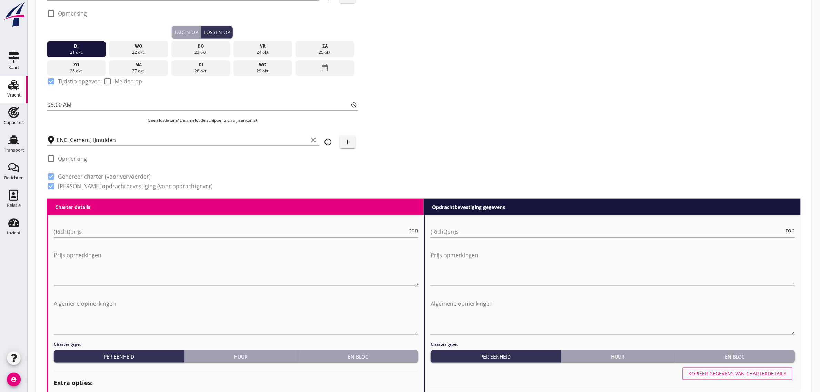
scroll to position [302, 0]
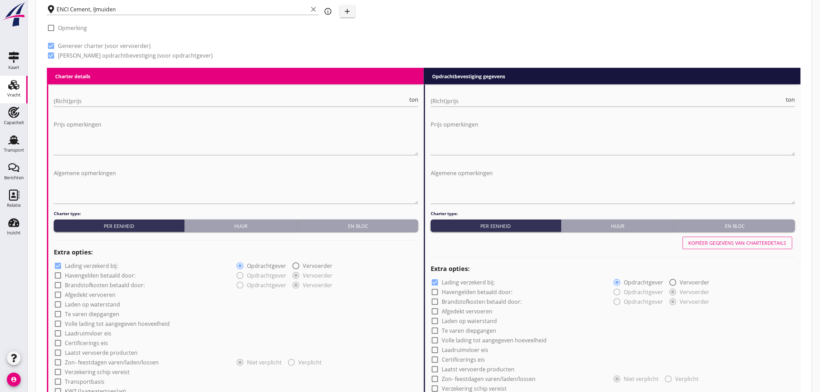
click at [261, 229] on button "Huur" at bounding box center [241, 226] width 114 height 12
radio input "true"
radio input "false"
radio input "true"
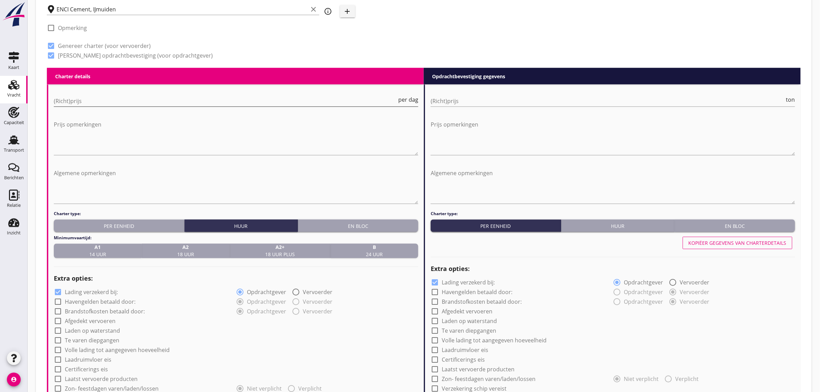
click at [81, 100] on input "(Richt)prijs" at bounding box center [225, 101] width 343 height 11
type input "2450"
click at [179, 254] on span "A2 18 uur" at bounding box center [185, 251] width 17 height 14
click at [197, 296] on div "check_box Lading verzekerd bij:" at bounding box center [145, 292] width 182 height 10
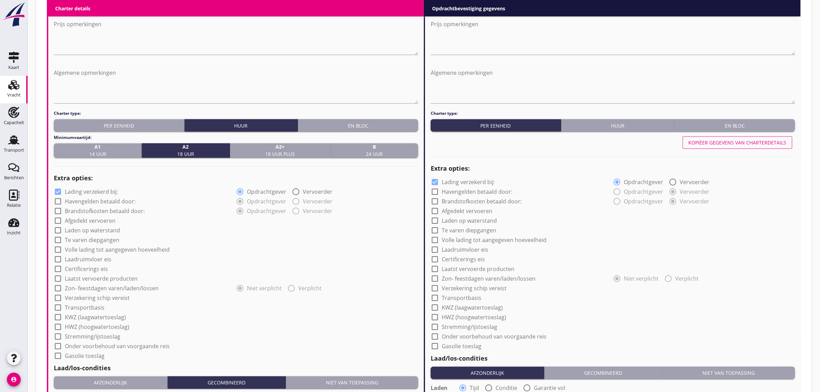
scroll to position [431, 0]
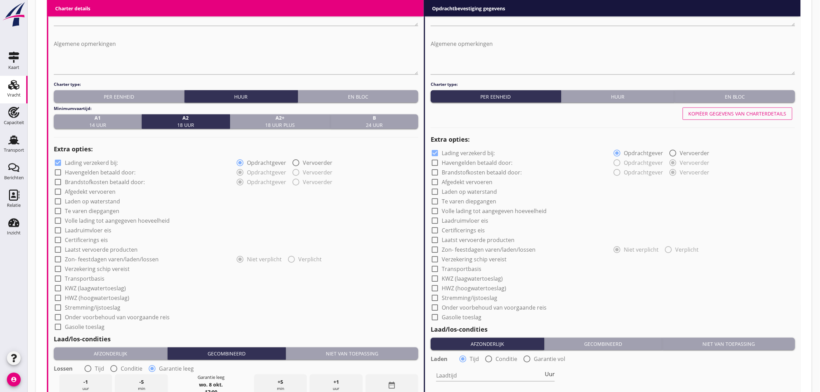
click at [94, 192] on label "Afgedekt vervoeren" at bounding box center [90, 192] width 51 height 7
checkbox input "true"
click at [94, 201] on label "Laden op waterstand" at bounding box center [92, 201] width 55 height 7
checkbox input "true"
click at [92, 231] on label "Laadruimvloer eis" at bounding box center [88, 230] width 47 height 7
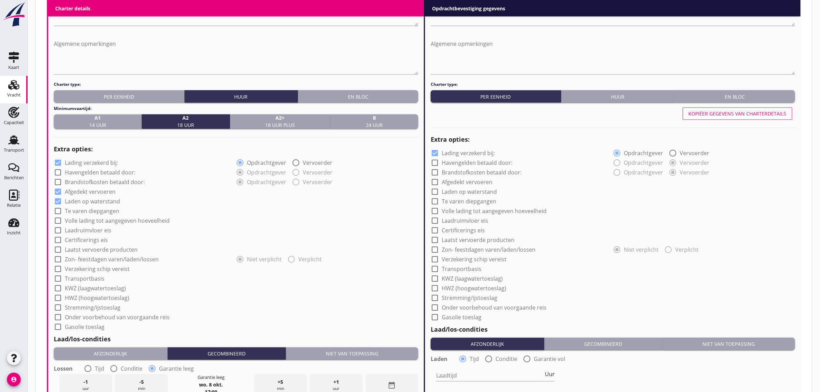
checkbox input "true"
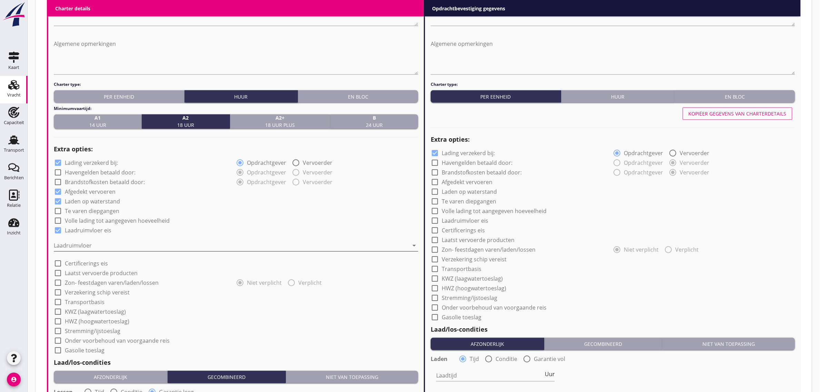
click at [87, 245] on div at bounding box center [231, 245] width 355 height 11
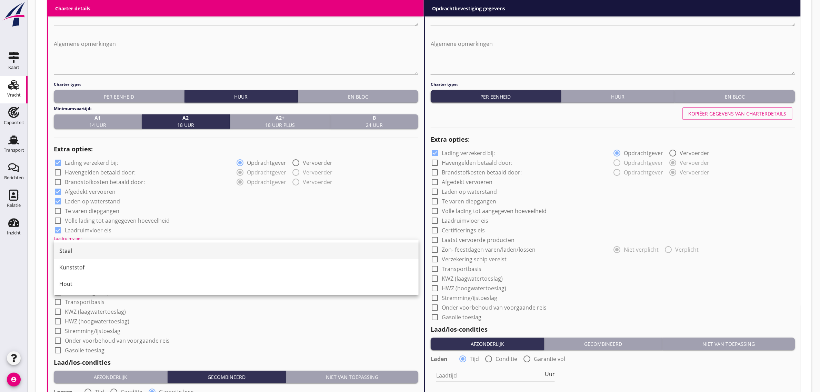
click at [88, 251] on div "Staal" at bounding box center [236, 251] width 354 height 8
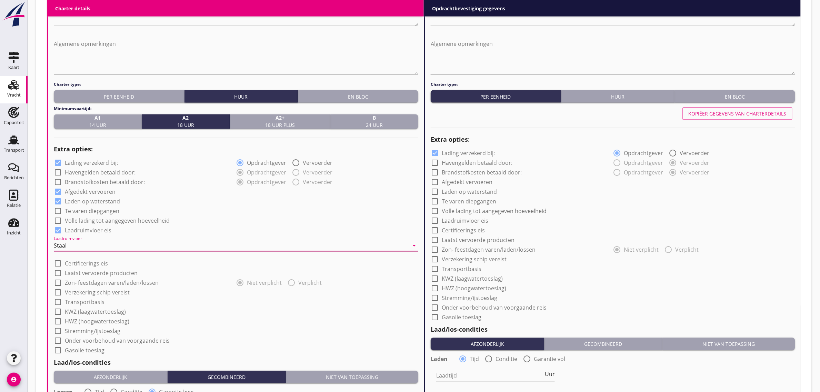
click at [241, 223] on div "check_box_outline_blank Volle lading tot aangegeven hoeveelheid" at bounding box center [236, 221] width 365 height 10
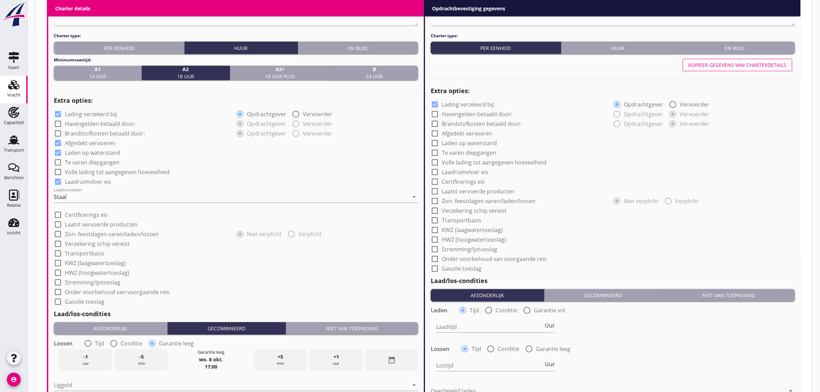
scroll to position [517, 0]
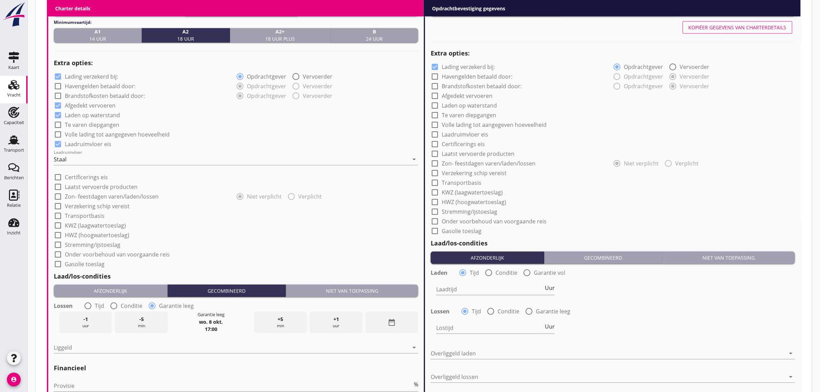
click at [93, 216] on label "Transportbasis" at bounding box center [85, 216] width 40 height 7
checkbox input "true"
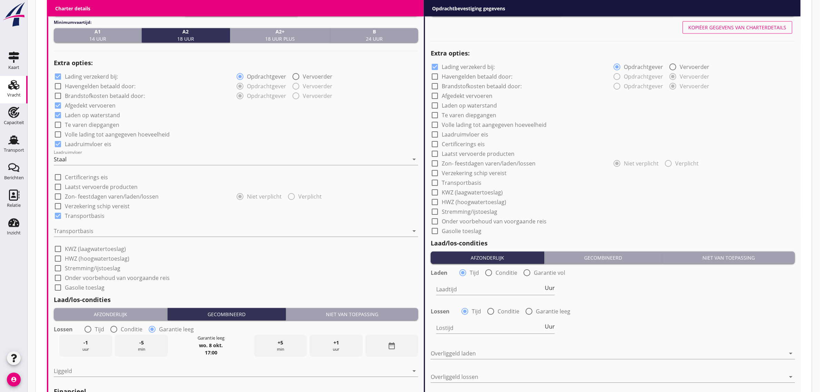
drag, startPoint x: 93, startPoint y: 229, endPoint x: 97, endPoint y: 241, distance: 12.5
click at [93, 230] on div at bounding box center [231, 231] width 355 height 11
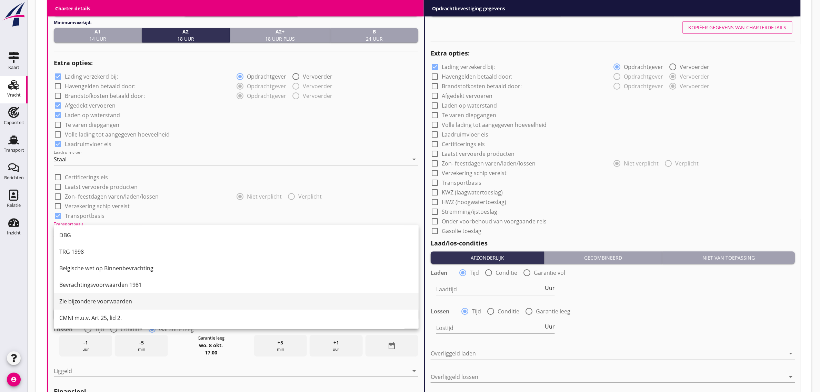
scroll to position [18, 0]
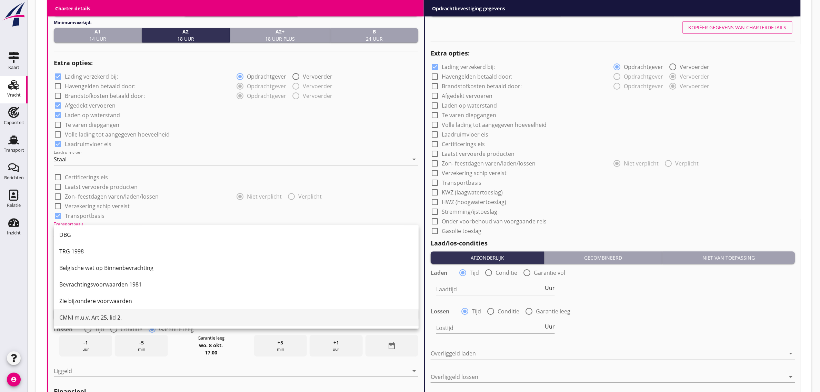
click at [106, 315] on div "CMNI m.u.v. Art 25, lid 2." at bounding box center [236, 318] width 354 height 8
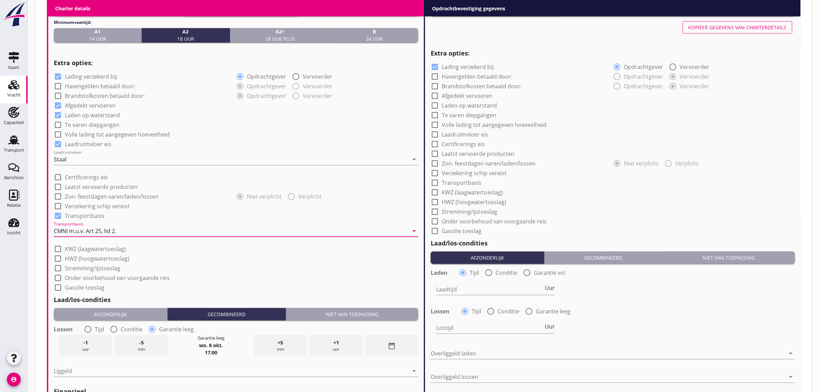
click at [233, 258] on div "check_box_outline_blank HWZ (hoogwatertoeslag)" at bounding box center [236, 258] width 365 height 10
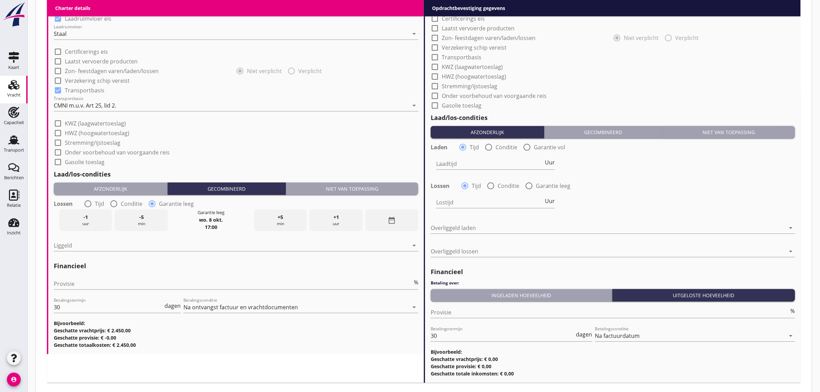
scroll to position [647, 0]
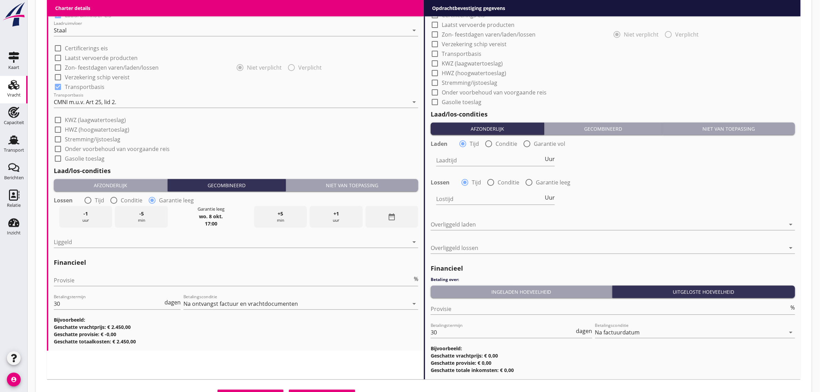
click at [375, 187] on div "Niet van toepassing" at bounding box center [352, 185] width 127 height 7
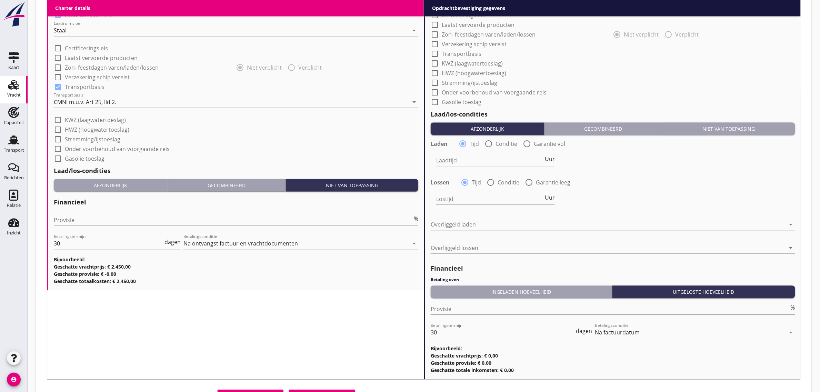
click at [124, 210] on div "Provisie %" at bounding box center [236, 221] width 365 height 22
click at [121, 216] on input "Provisie" at bounding box center [233, 219] width 359 height 11
type input "0"
click at [278, 132] on div "check_box_outline_blank HWZ (hoogwatertoeslag)" at bounding box center [236, 129] width 365 height 10
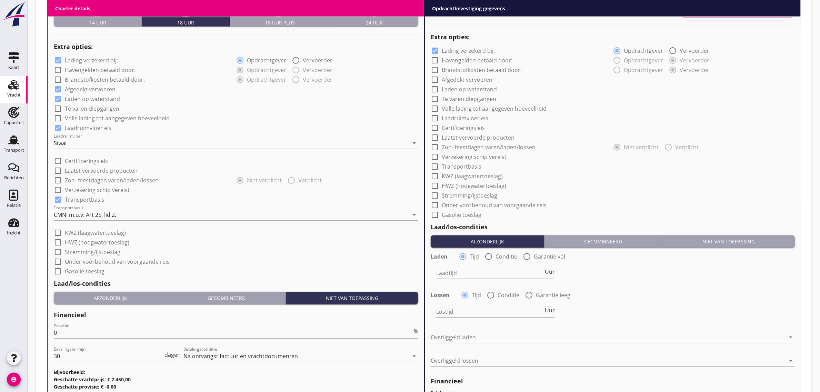
scroll to position [345, 0]
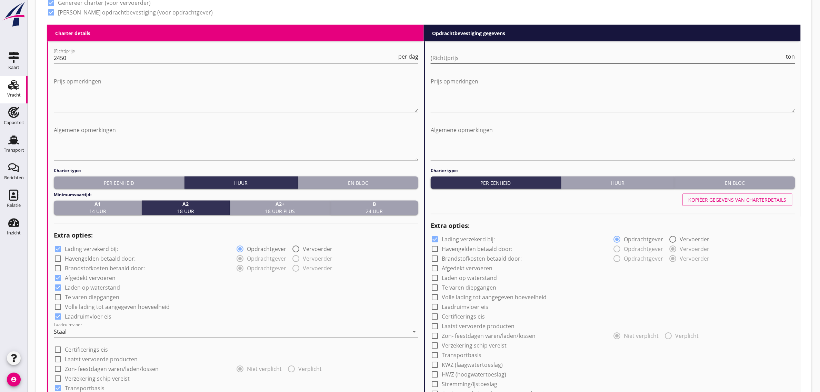
click at [497, 54] on input "(Richt)prijs" at bounding box center [608, 57] width 354 height 11
click at [721, 183] on div "En bloc" at bounding box center [735, 182] width 115 height 7
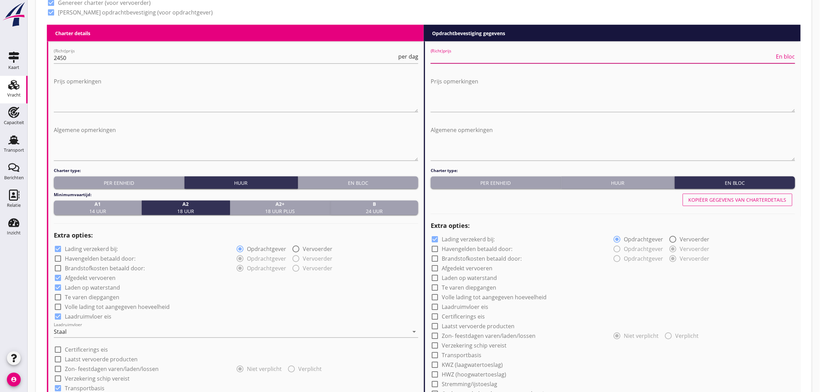
click at [453, 59] on input "(Richt)prijs" at bounding box center [603, 57] width 344 height 11
type input "30750"
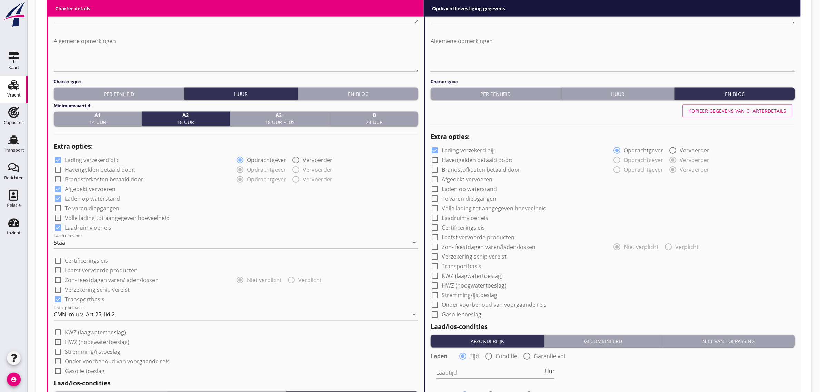
scroll to position [431, 0]
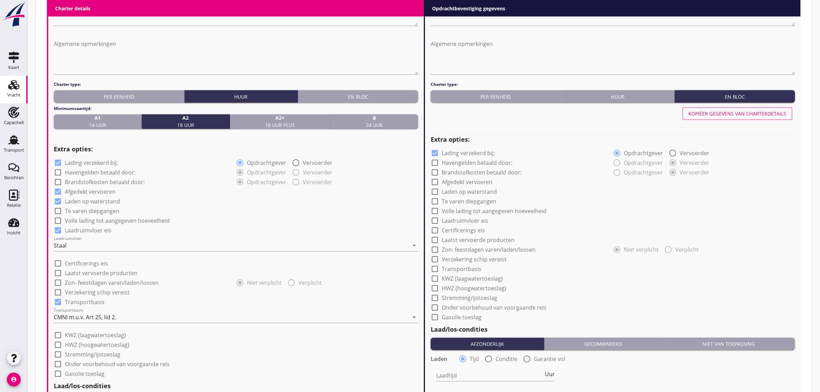
click at [468, 181] on label "Afgedekt vervoeren" at bounding box center [467, 182] width 51 height 7
checkbox input "true"
click at [466, 192] on label "Laden op waterstand" at bounding box center [469, 192] width 55 height 7
checkbox input "true"
click at [465, 199] on label "Te varen diepgangen" at bounding box center [469, 201] width 54 height 7
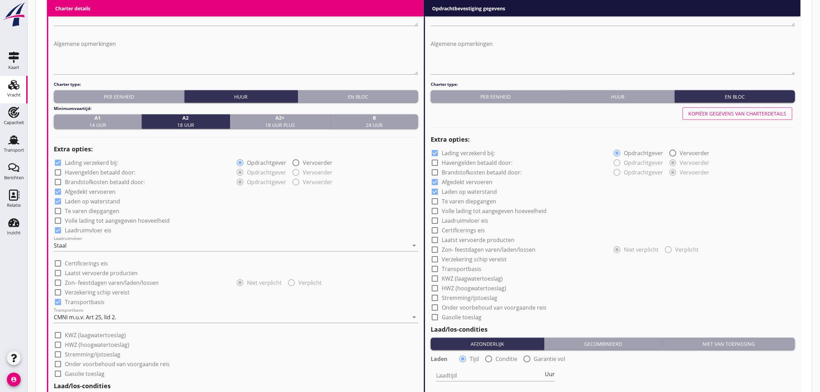
checkbox input "true"
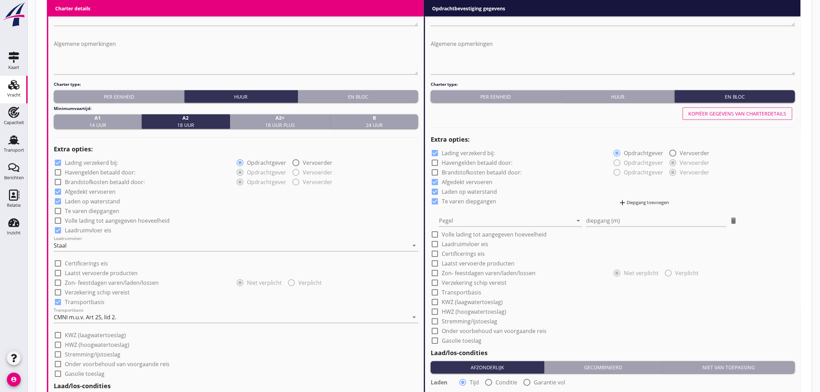
click at [459, 216] on div at bounding box center [506, 221] width 134 height 11
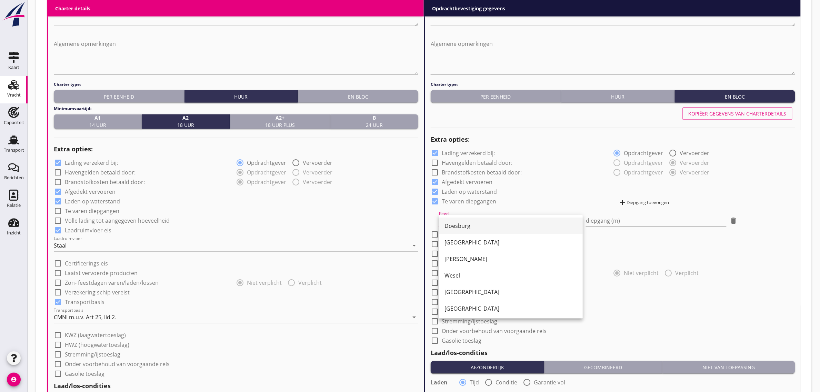
click at [459, 223] on div "Doesburg" at bounding box center [511, 226] width 133 height 8
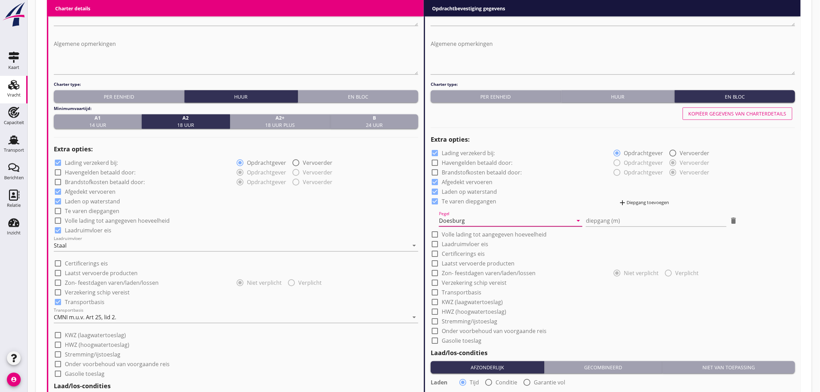
click at [483, 224] on div "Doesburg" at bounding box center [506, 221] width 134 height 11
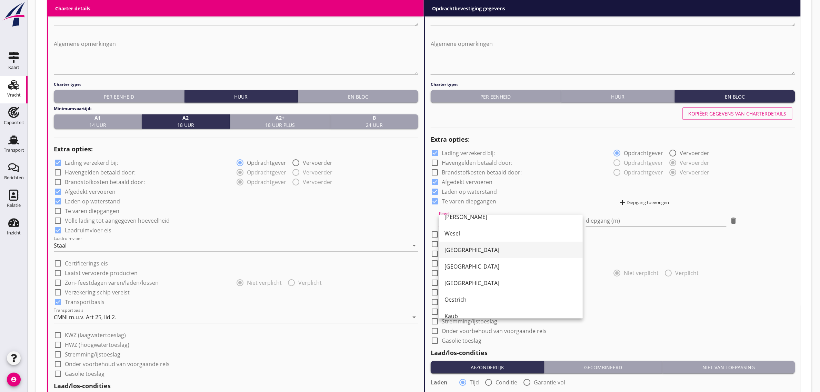
scroll to position [43, 0]
click at [483, 284] on div "[GEOGRAPHIC_DATA]" at bounding box center [511, 282] width 133 height 8
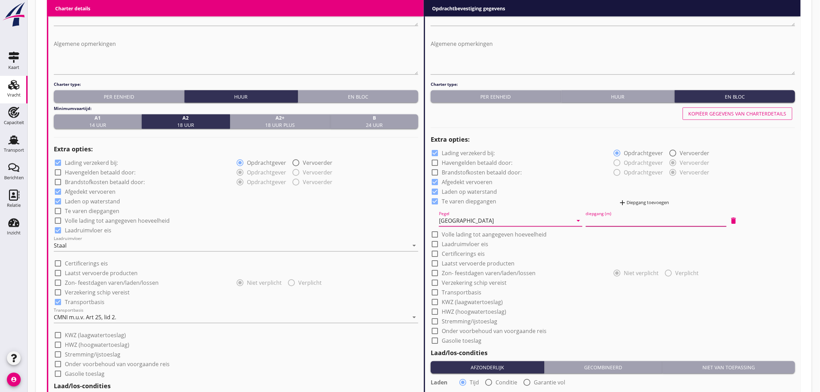
click at [617, 223] on input "diepgang (m)" at bounding box center [656, 221] width 140 height 11
type input "1"
type input "1.30"
click at [634, 202] on div "add Diepgang toevoegen" at bounding box center [644, 203] width 51 height 8
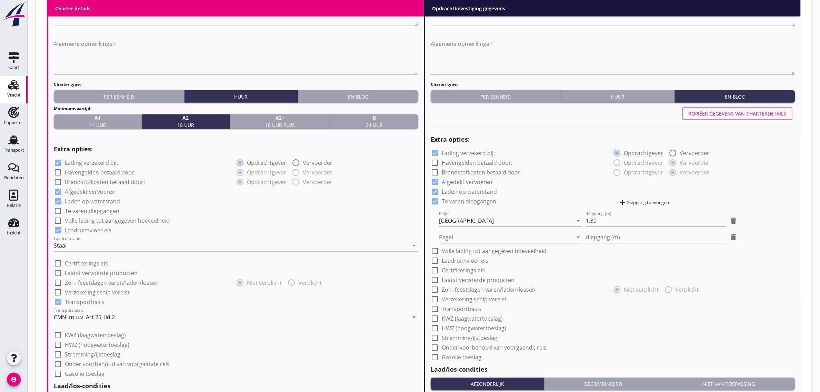
click at [467, 236] on div at bounding box center [506, 237] width 134 height 11
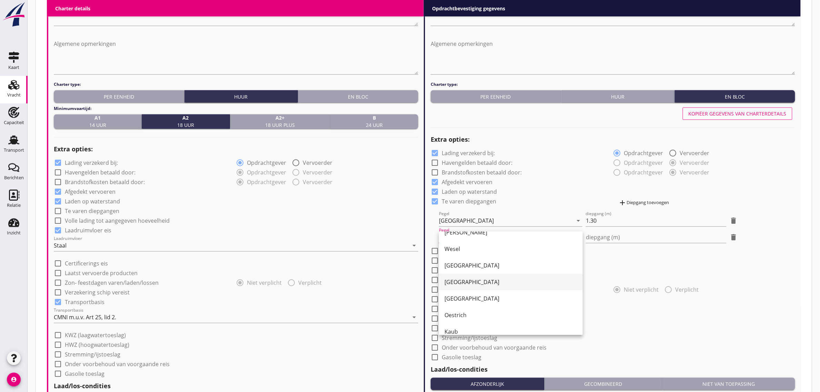
click at [471, 283] on div "[GEOGRAPHIC_DATA]" at bounding box center [511, 282] width 133 height 8
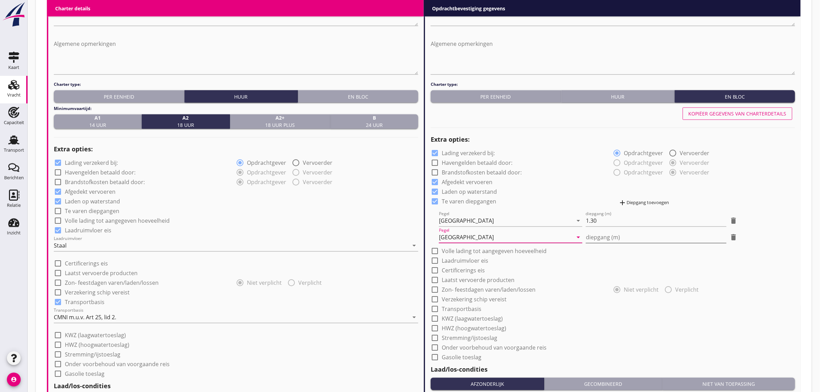
click at [632, 237] on input "diepgang (m)" at bounding box center [656, 237] width 140 height 11
type input "0"
type input "0.80"
click at [733, 165] on div "radio_button_unchecked Opdrachtgever radio_button_checked Vervoerder" at bounding box center [704, 163] width 182 height 10
click at [473, 262] on label "Laadruimvloer eis" at bounding box center [465, 261] width 47 height 7
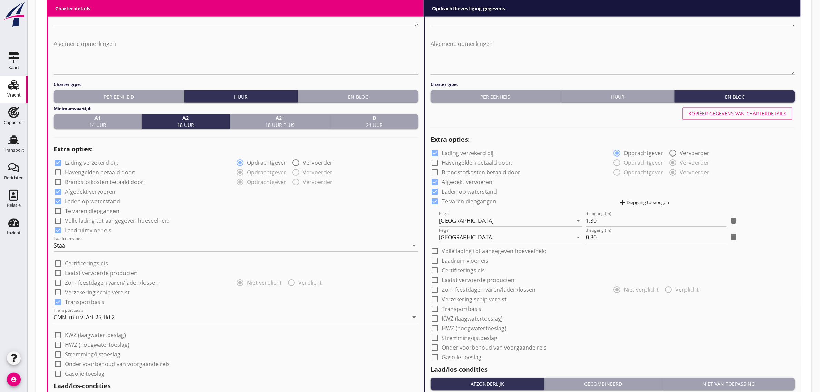
checkbox input "true"
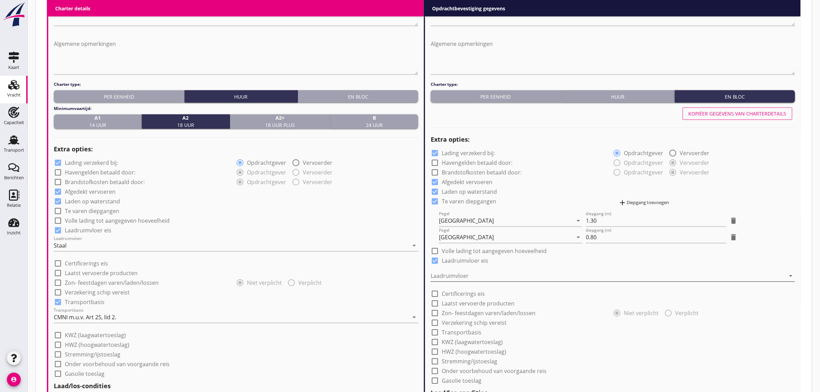
click at [461, 273] on div at bounding box center [608, 276] width 355 height 11
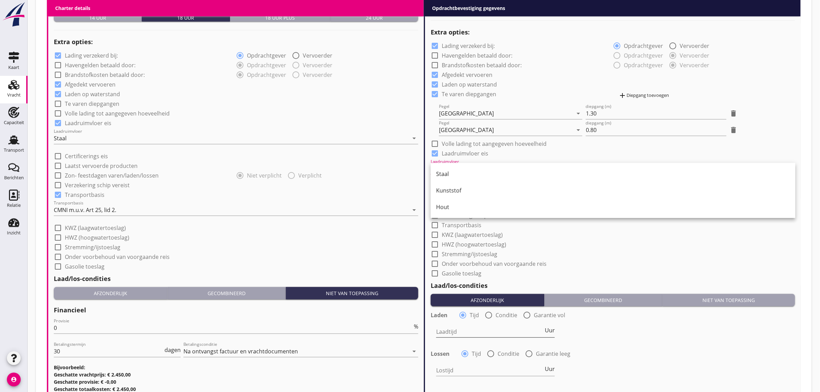
scroll to position [560, 0]
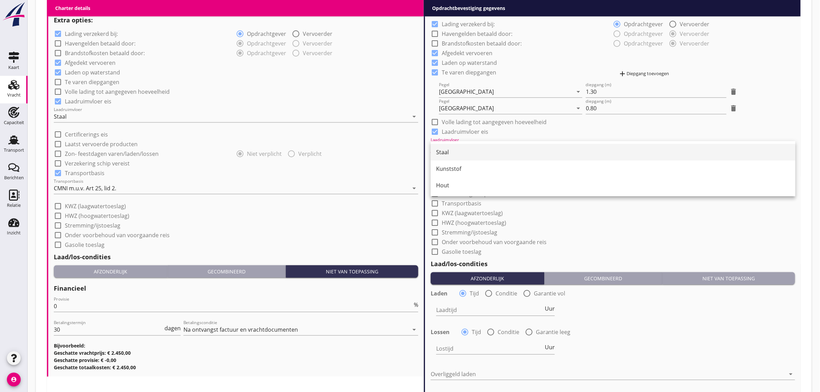
click at [461, 155] on div "Staal" at bounding box center [613, 152] width 354 height 8
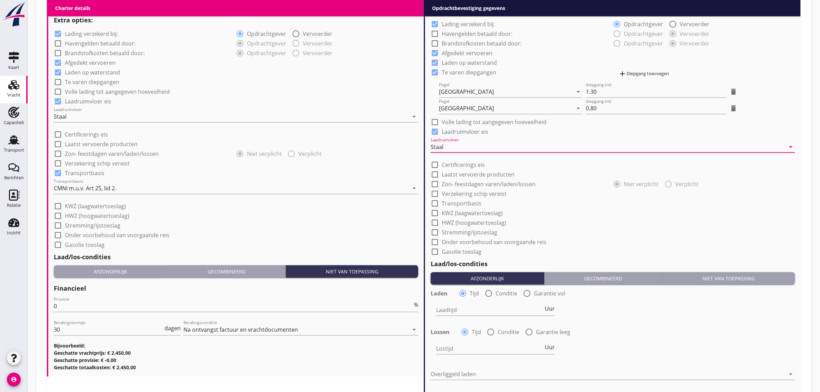
click at [466, 204] on label "Transportbasis" at bounding box center [462, 203] width 40 height 7
checkbox input "true"
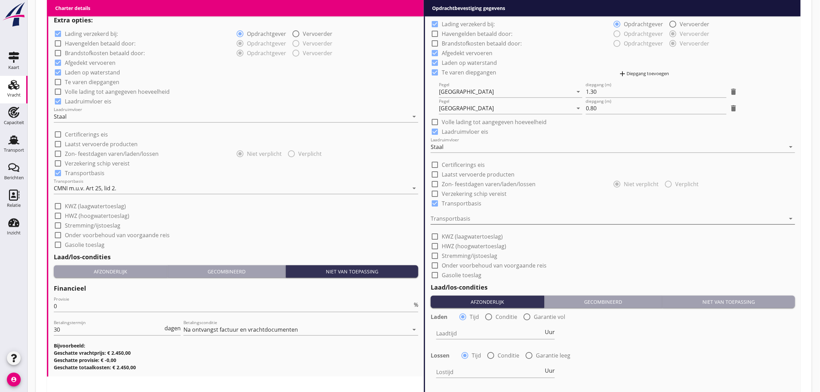
click at [458, 213] on div at bounding box center [608, 218] width 355 height 11
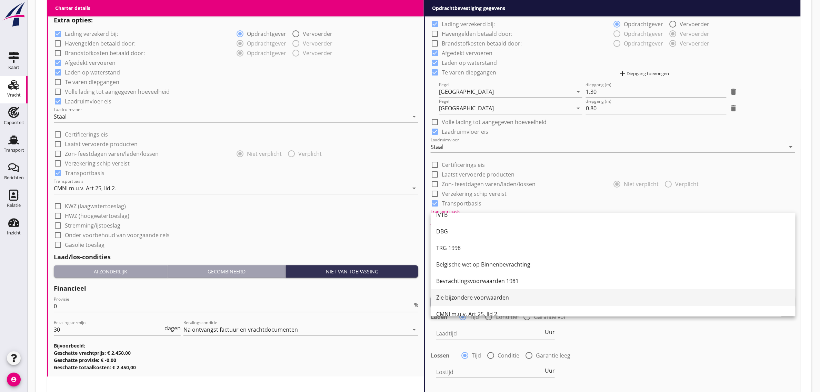
scroll to position [18, 0]
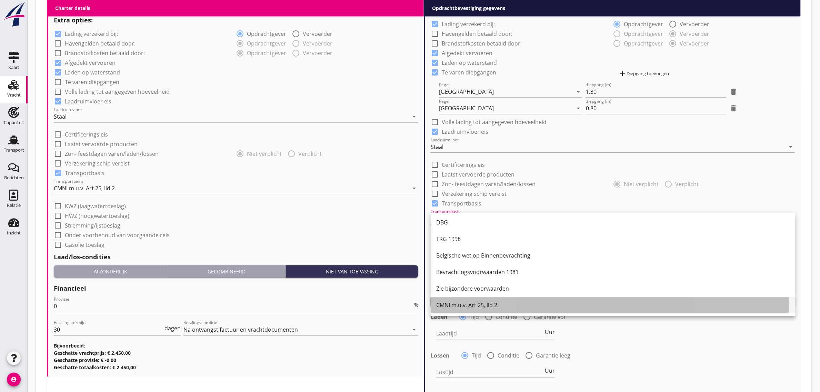
click at [470, 309] on div "CMNI m.u.v. Art 25, lid 2." at bounding box center [613, 305] width 354 height 17
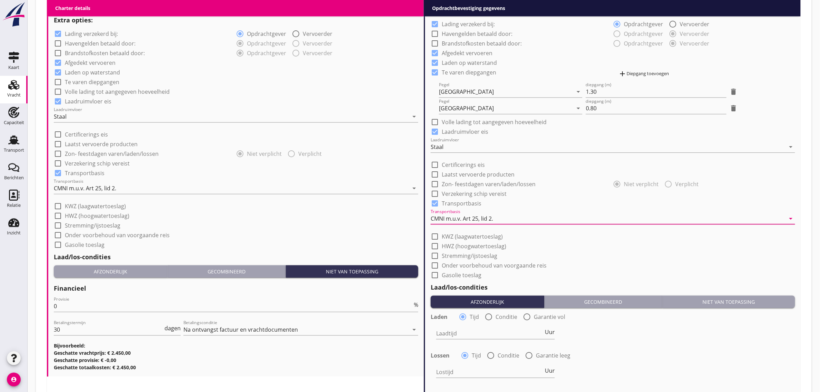
click at [597, 256] on div "check_box_outline_blank Stremming/ijstoeslag" at bounding box center [613, 255] width 365 height 10
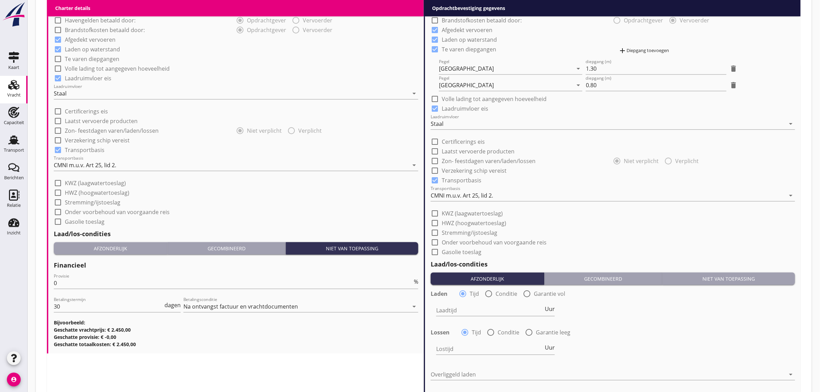
scroll to position [647, 0]
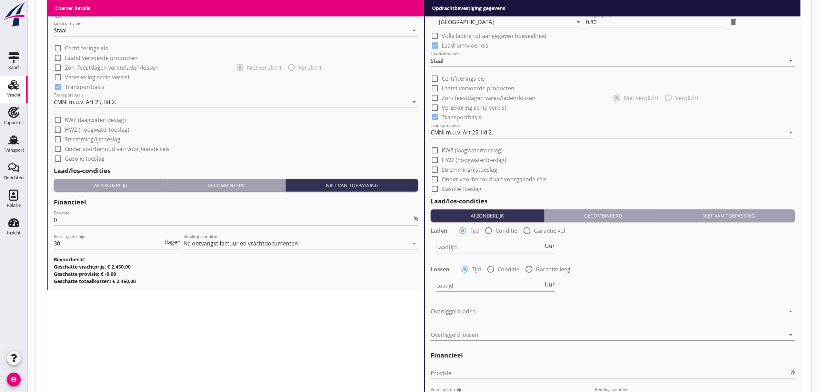
click at [465, 248] on input "Laadtijd" at bounding box center [489, 247] width 107 height 11
type input "48"
type input "24"
click at [694, 268] on div "Lossen radio_button_checked Tijd radio_button_unchecked Conditie radio_button_u…" at bounding box center [613, 269] width 365 height 10
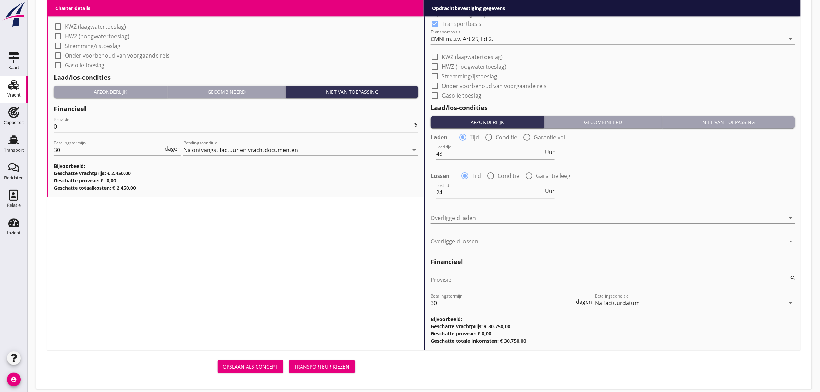
scroll to position [744, 0]
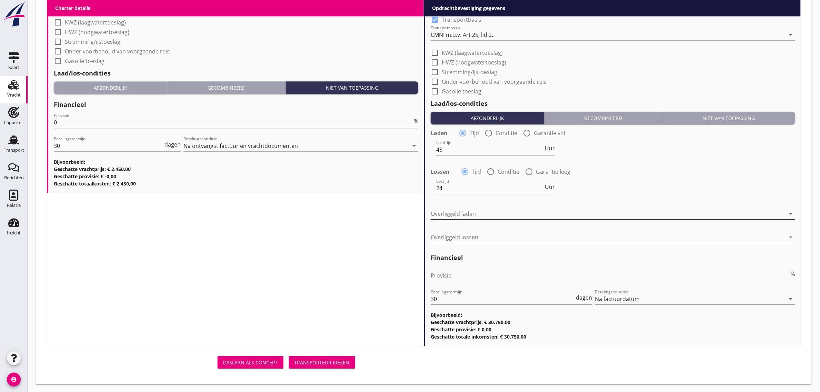
click at [512, 208] on div at bounding box center [608, 213] width 355 height 11
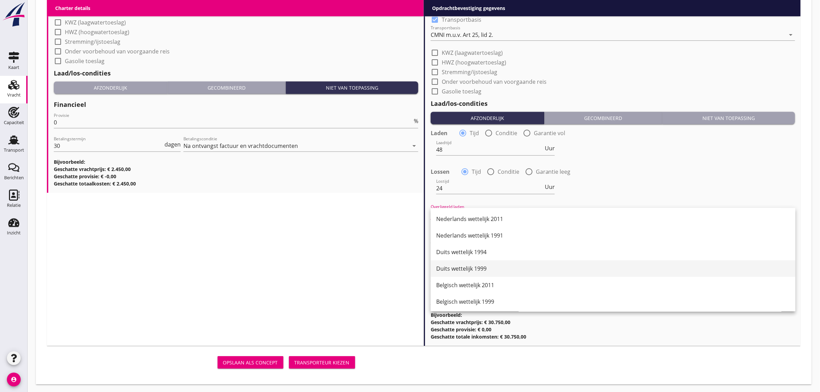
click at [491, 268] on div "Duits wettelijk 1999" at bounding box center [613, 268] width 354 height 8
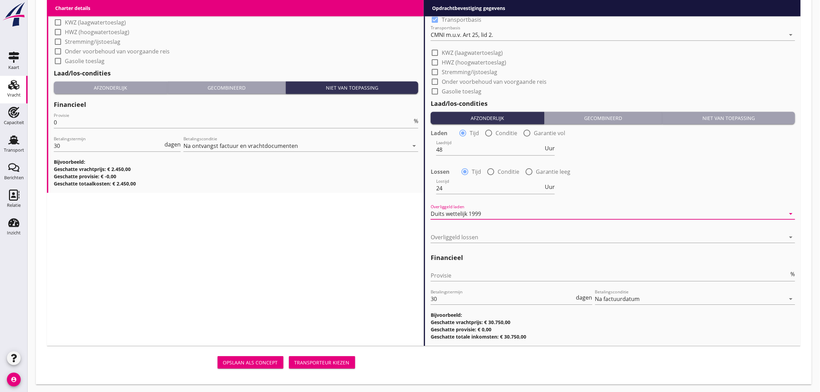
click at [479, 243] on div "Overliggeld lossen arrow_drop_down" at bounding box center [613, 241] width 365 height 18
click at [476, 236] on div at bounding box center [608, 237] width 355 height 11
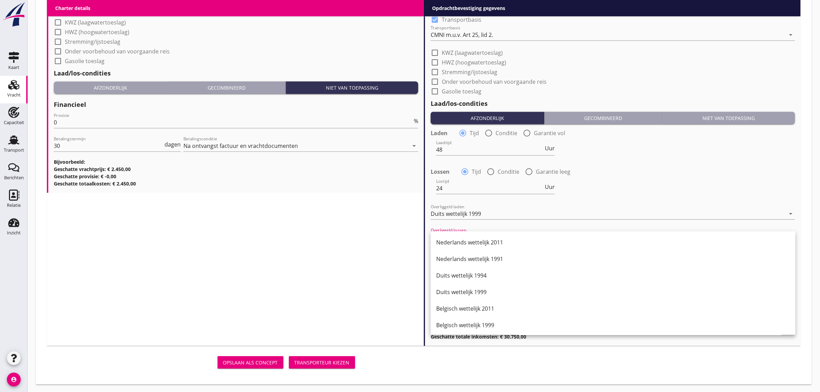
click at [497, 239] on div "Nederlands wettelijk 2011" at bounding box center [613, 242] width 354 height 8
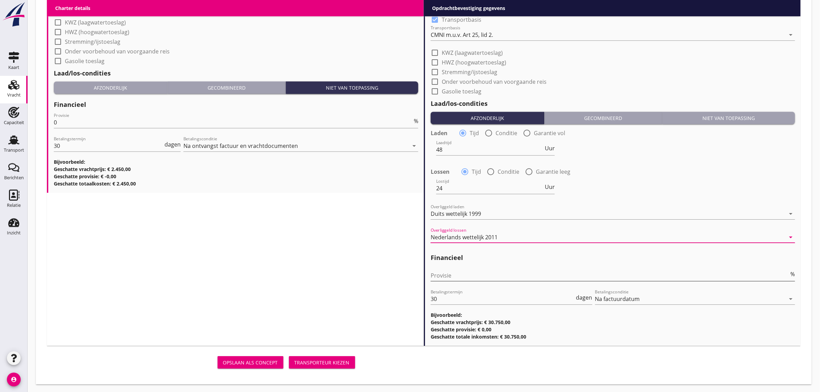
click at [479, 276] on input "Provisie" at bounding box center [610, 275] width 359 height 11
type input "0"
click at [306, 361] on div "Transporteur kiezen" at bounding box center [321, 362] width 55 height 7
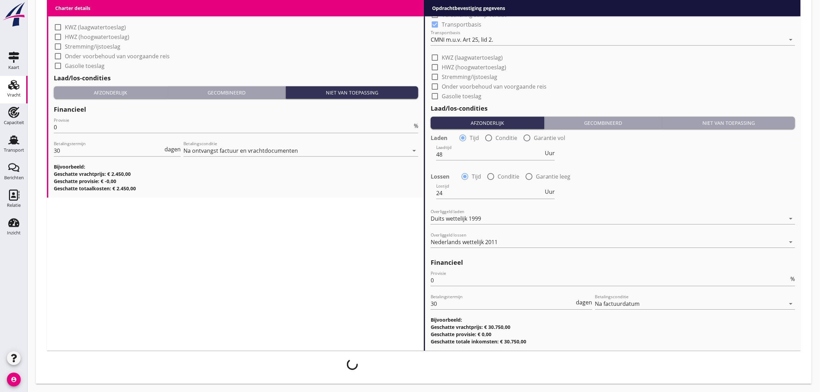
scroll to position [739, 0]
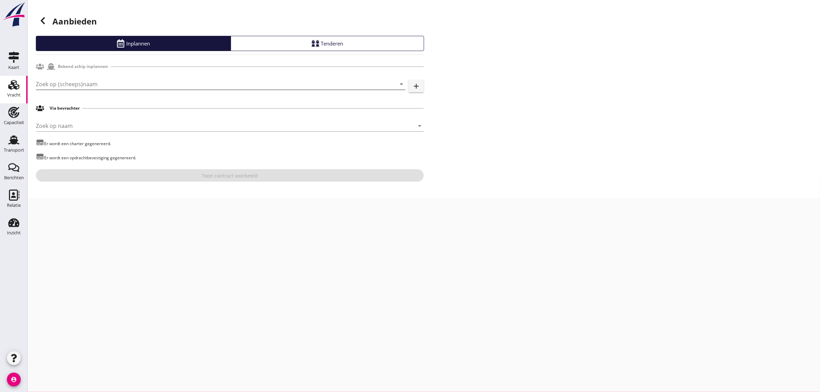
click at [88, 85] on input "Zoek op (scheeps)naam" at bounding box center [211, 84] width 350 height 11
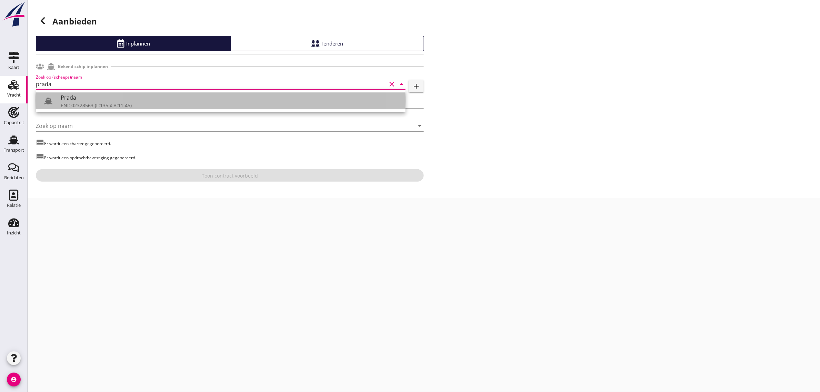
click at [91, 104] on div "ENI: 02328563 (L:135 x B:11.45)" at bounding box center [230, 105] width 339 height 7
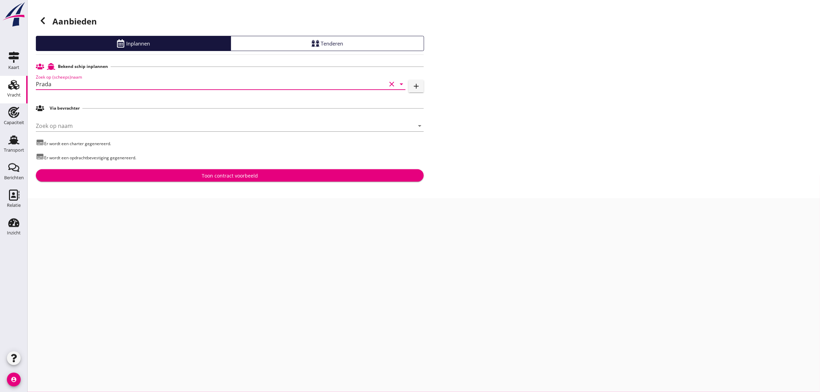
type input "Prada"
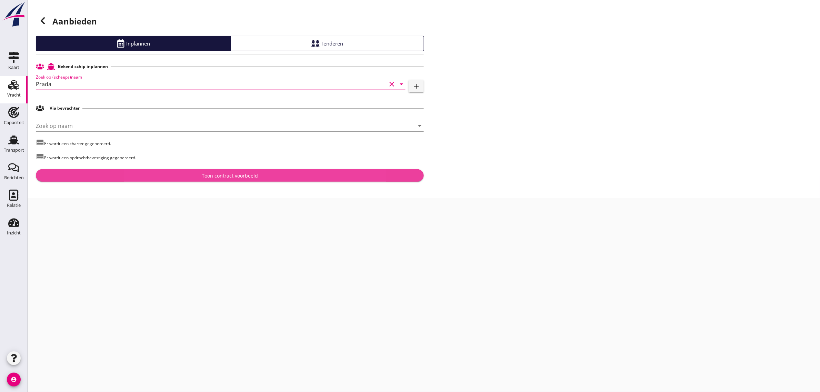
click at [171, 175] on div "Toon contract voorbeeld" at bounding box center [229, 175] width 377 height 7
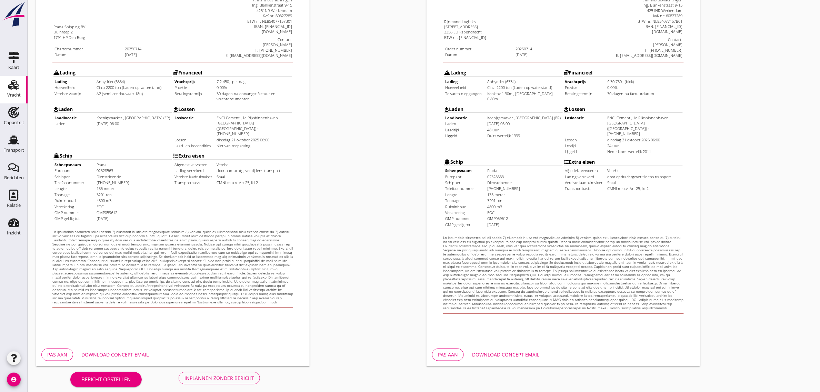
scroll to position [118, 0]
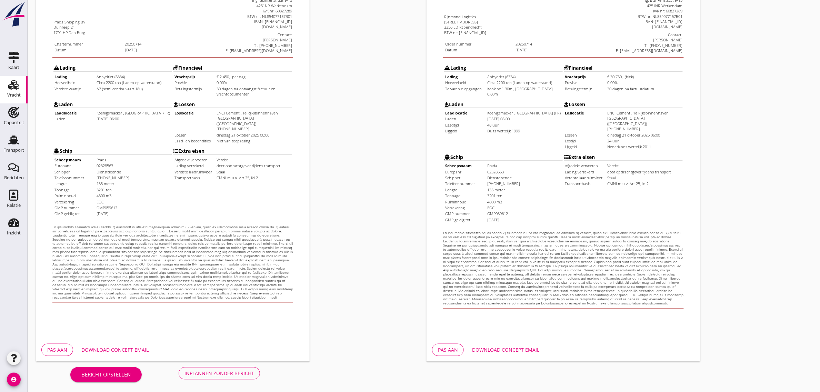
click at [242, 368] on button "Inplannen zonder bericht" at bounding box center [219, 373] width 81 height 12
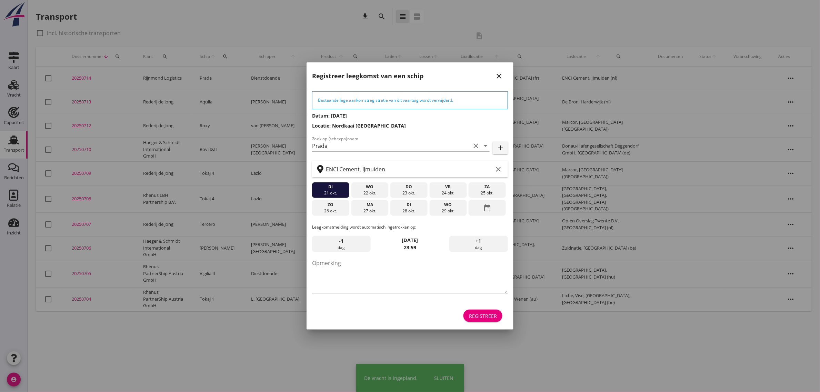
click at [478, 319] on div "Registreer" at bounding box center [483, 315] width 28 height 7
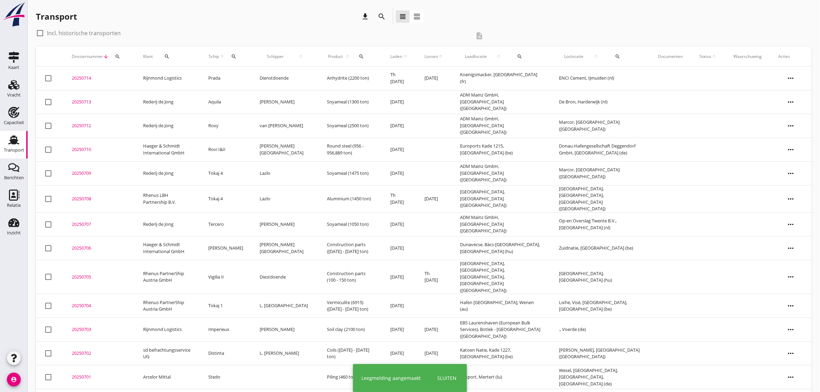
click at [542, 15] on div "Transport download search view_headline view_agenda" at bounding box center [424, 17] width 776 height 19
click at [156, 74] on td "Rijnmond Logistics" at bounding box center [168, 79] width 66 height 24
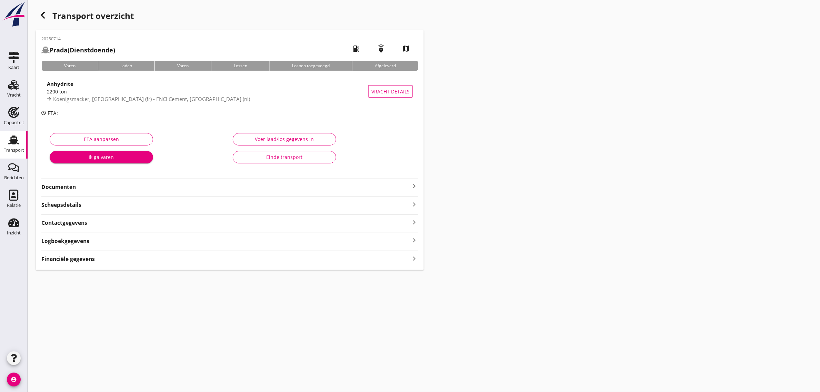
click at [60, 186] on strong "Documenten" at bounding box center [225, 187] width 369 height 8
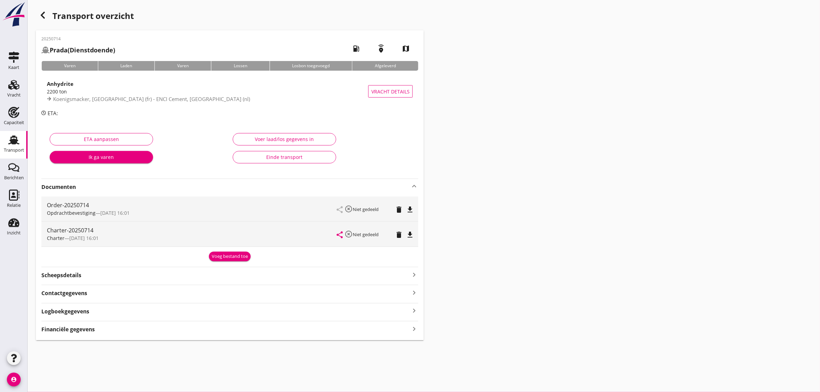
click at [410, 233] on icon "file_download" at bounding box center [410, 235] width 8 height 8
click at [9, 144] on use at bounding box center [13, 140] width 11 height 9
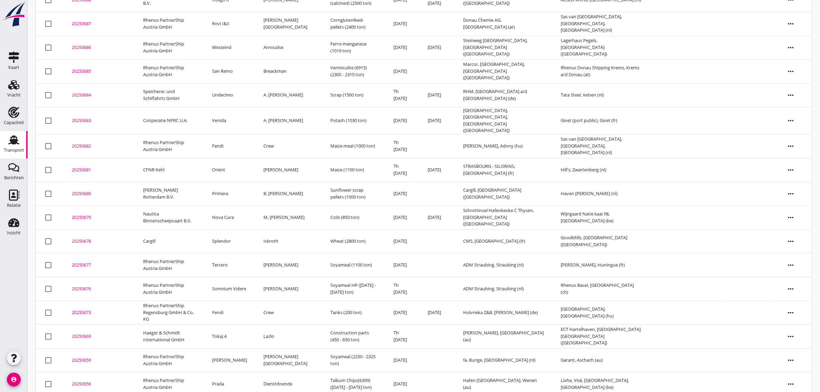
scroll to position [709, 0]
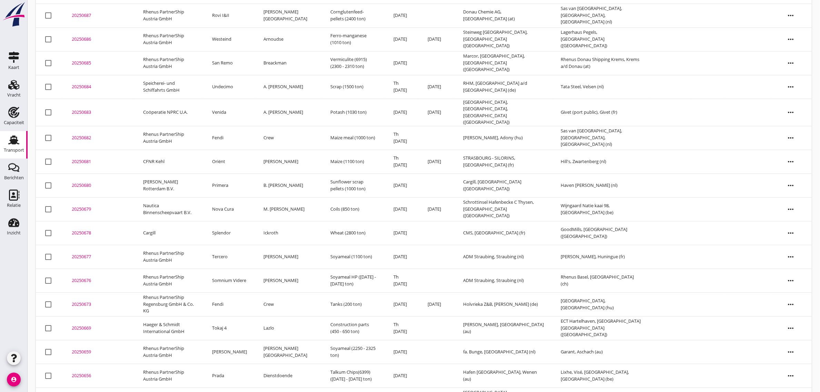
click at [240, 197] on td "Nova Cura" at bounding box center [229, 209] width 51 height 24
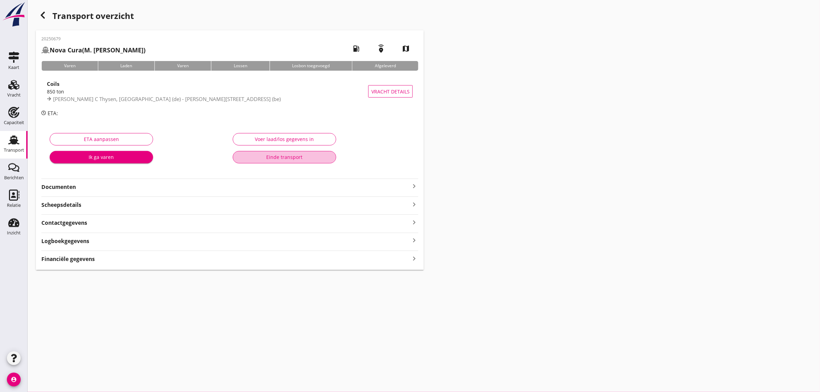
click at [301, 154] on div "Einde transport" at bounding box center [285, 156] width 92 height 7
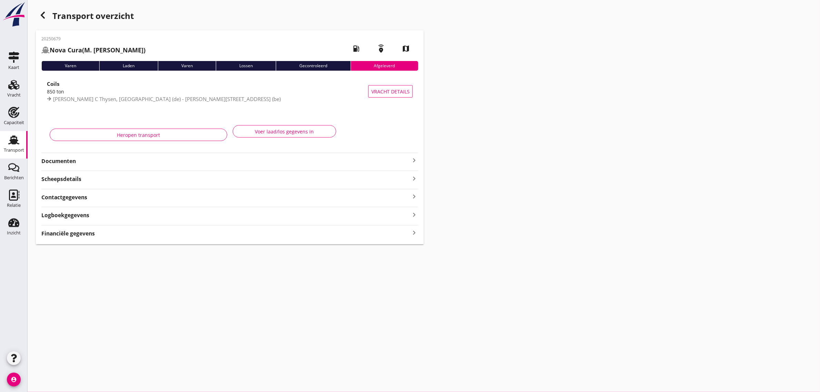
click at [39, 17] on icon "button" at bounding box center [43, 15] width 8 height 8
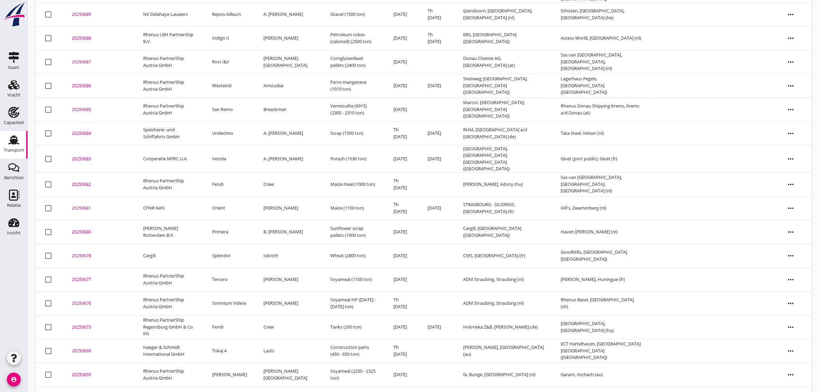
scroll to position [642, 0]
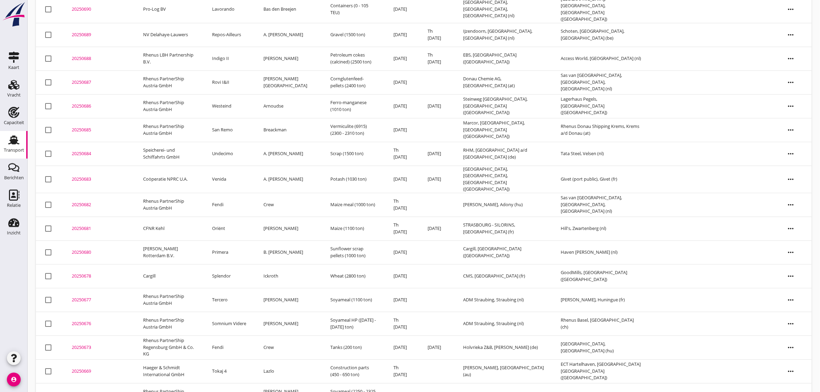
click at [228, 240] on td "Primera" at bounding box center [229, 252] width 51 height 24
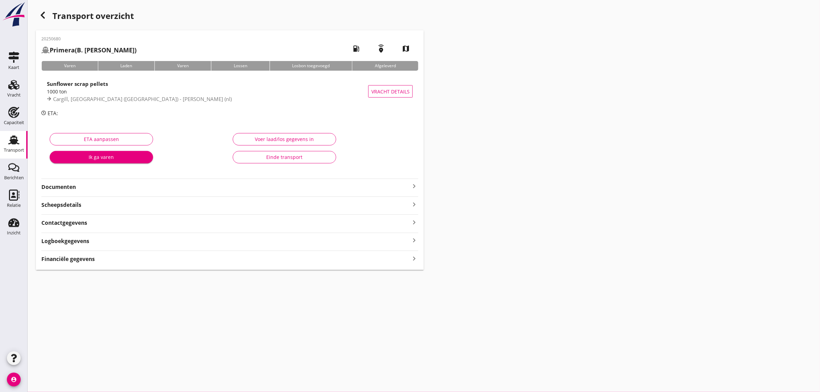
click at [279, 156] on div "Einde transport" at bounding box center [285, 156] width 92 height 7
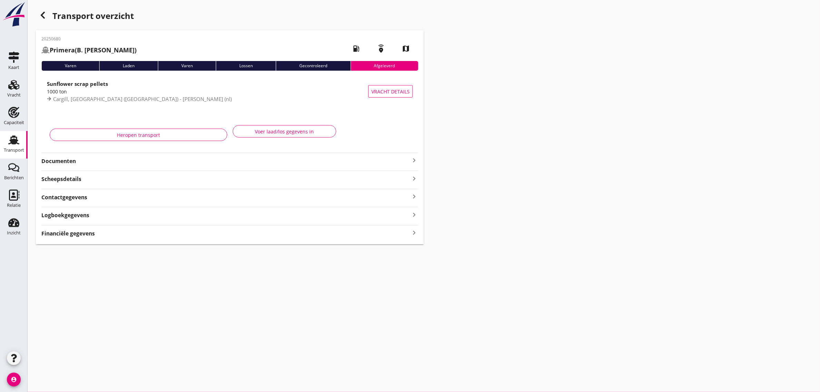
click at [40, 18] on icon "button" at bounding box center [43, 15] width 8 height 8
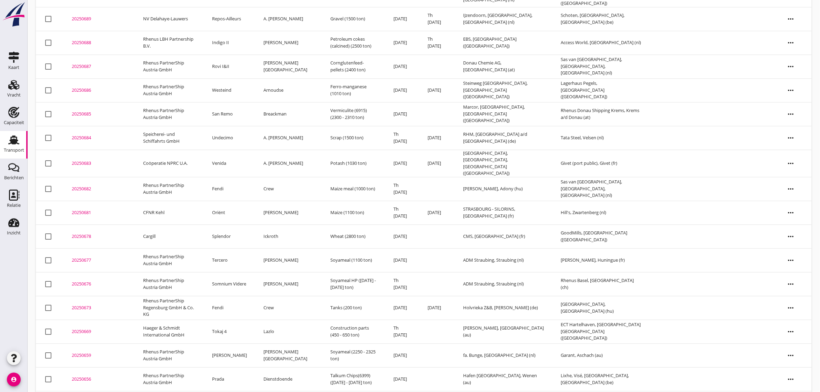
scroll to position [661, 0]
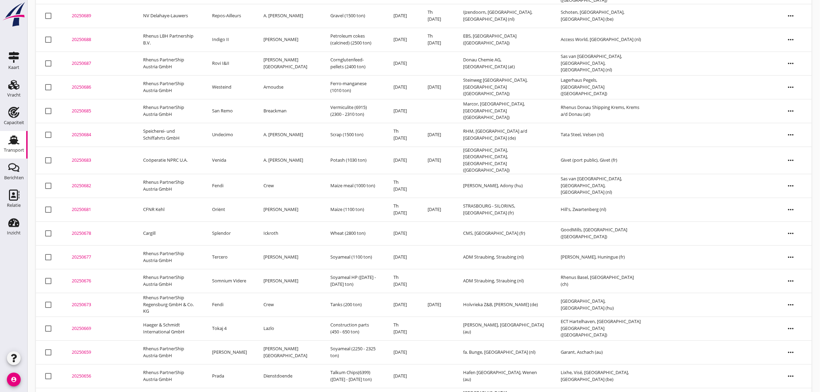
click at [237, 123] on td "Undecimo" at bounding box center [229, 135] width 51 height 24
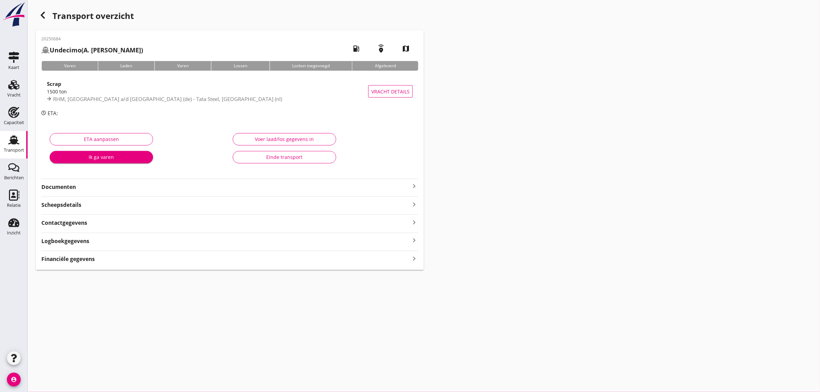
click at [301, 161] on button "Einde transport" at bounding box center [284, 157] width 103 height 12
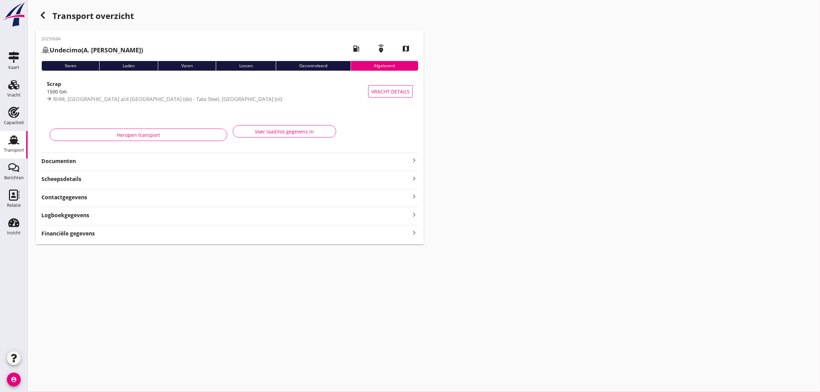
click at [42, 20] on div "button" at bounding box center [43, 15] width 14 height 14
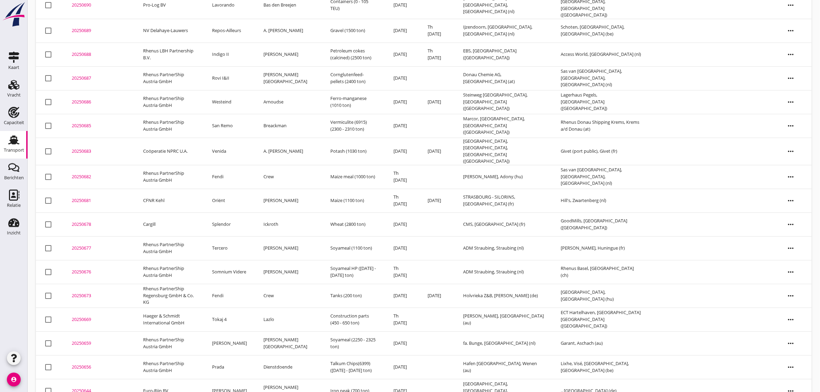
scroll to position [637, 0]
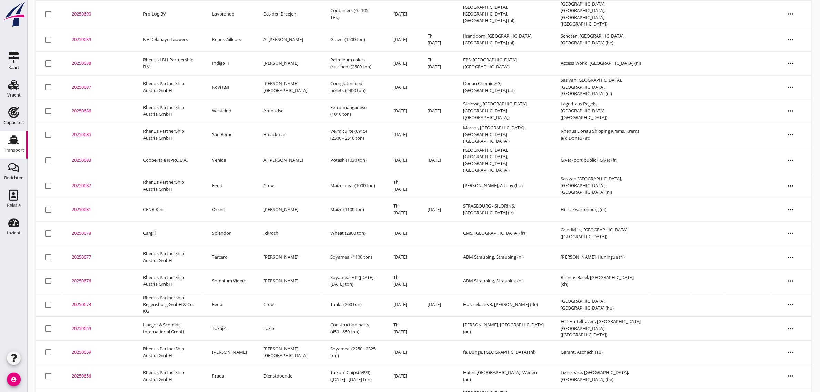
drag, startPoint x: 234, startPoint y: 86, endPoint x: 296, endPoint y: 156, distance: 93.3
click at [234, 99] on td "Westeind" at bounding box center [229, 111] width 51 height 24
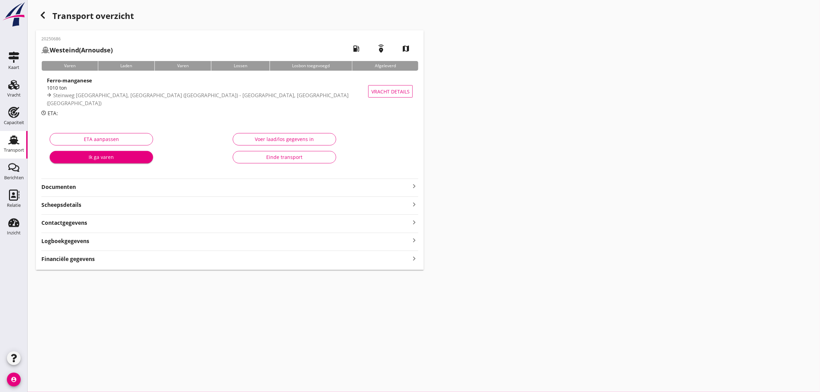
click at [302, 159] on div "Einde transport" at bounding box center [285, 156] width 92 height 7
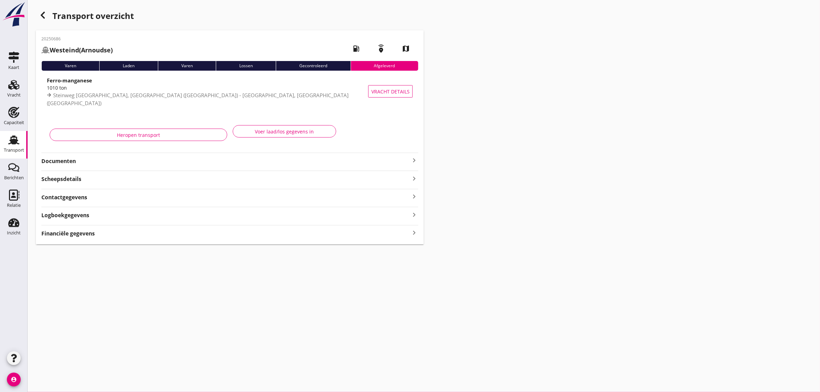
click at [41, 17] on icon "button" at bounding box center [43, 15] width 8 height 8
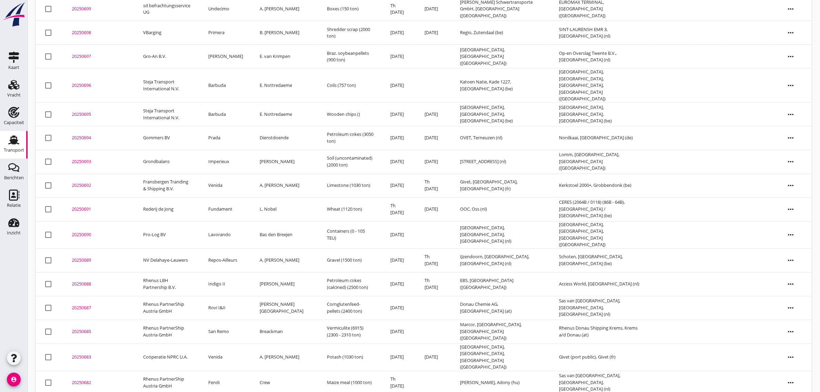
scroll to position [420, 0]
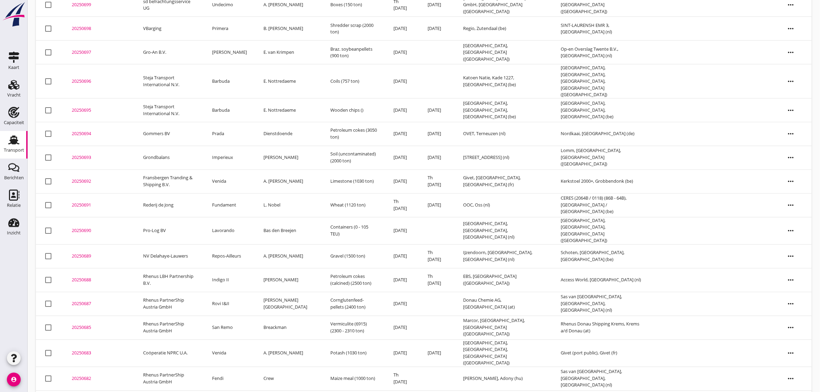
drag, startPoint x: 228, startPoint y: 257, endPoint x: 253, endPoint y: 246, distance: 28.4
click at [228, 268] on td "Indigo II" at bounding box center [229, 280] width 51 height 24
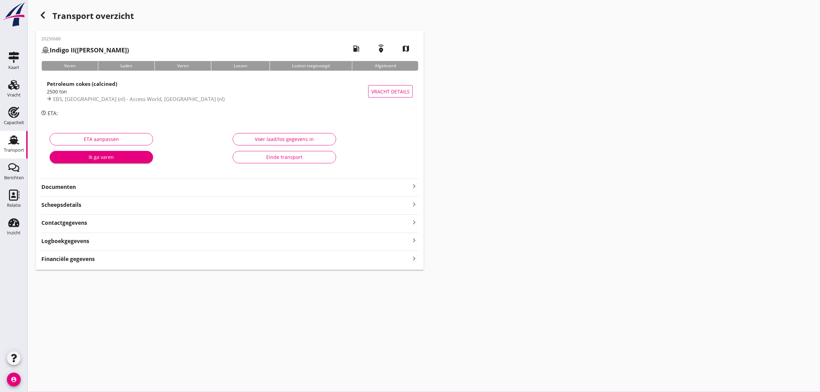
click at [275, 153] on div "Einde transport" at bounding box center [285, 156] width 92 height 7
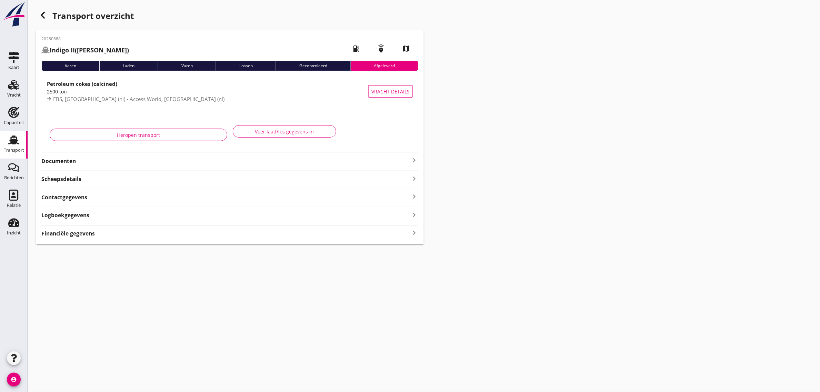
click at [44, 18] on use "button" at bounding box center [43, 15] width 4 height 7
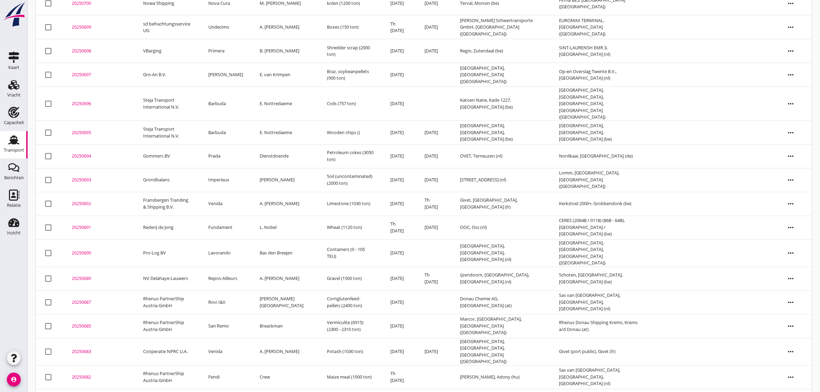
scroll to position [398, 0]
click at [231, 266] on td "Repos-Ailleurs" at bounding box center [229, 278] width 51 height 24
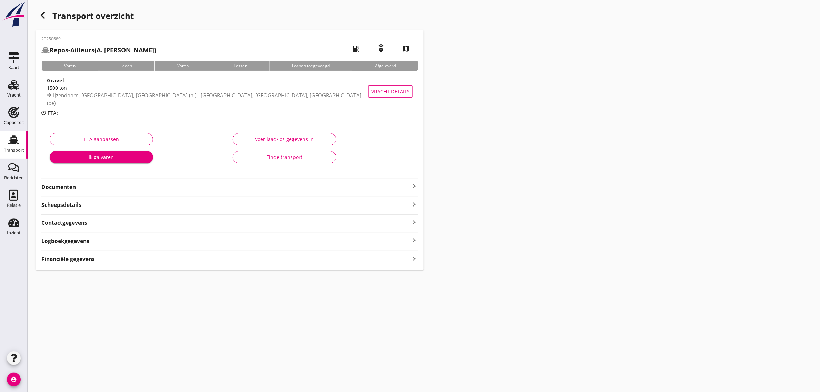
click at [297, 151] on button "Einde transport" at bounding box center [284, 157] width 103 height 12
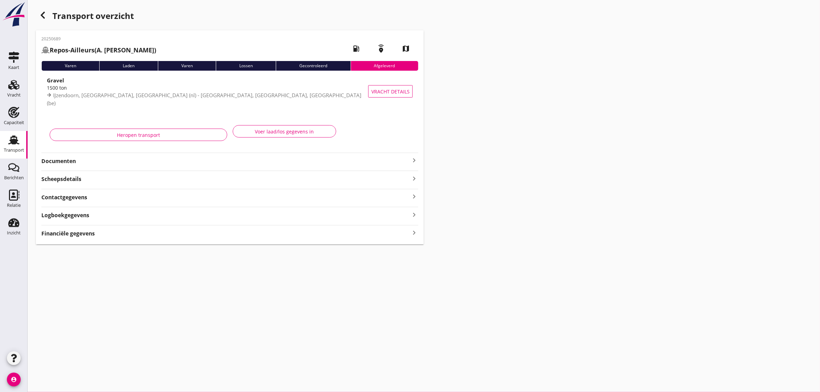
click at [45, 17] on icon "button" at bounding box center [43, 15] width 8 height 8
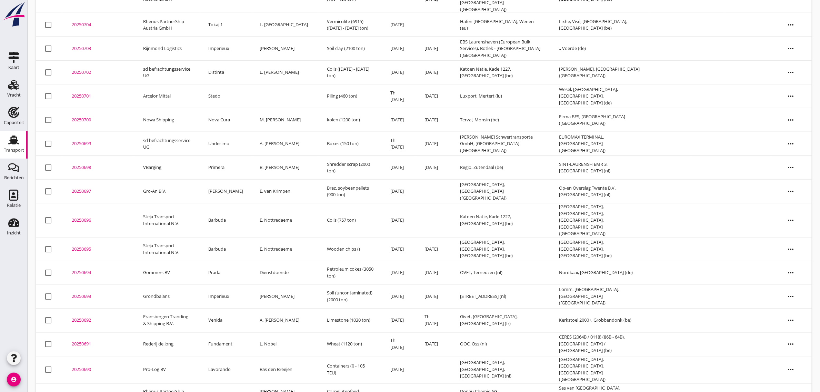
scroll to position [311, 0]
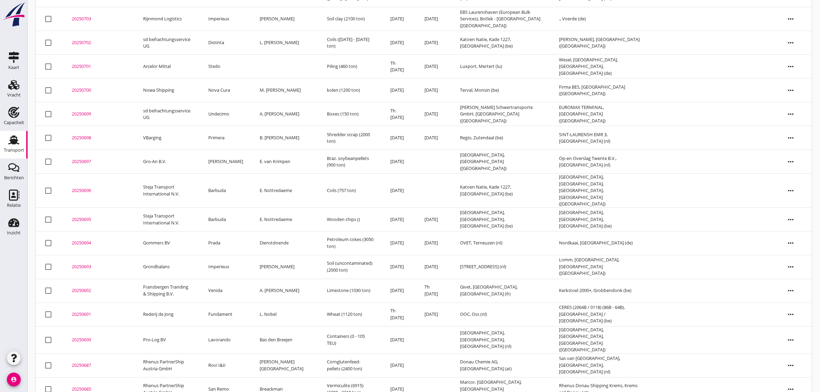
click at [227, 255] on td "Imperieux" at bounding box center [225, 267] width 51 height 24
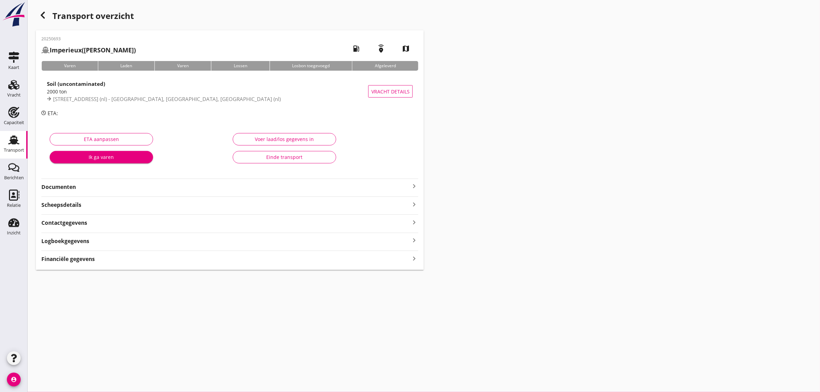
click at [254, 160] on div "Einde transport" at bounding box center [285, 156] width 92 height 7
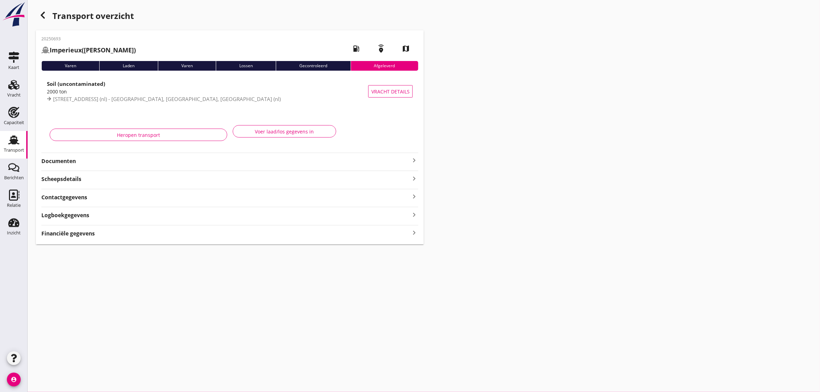
click at [45, 16] on icon "button" at bounding box center [43, 15] width 8 height 8
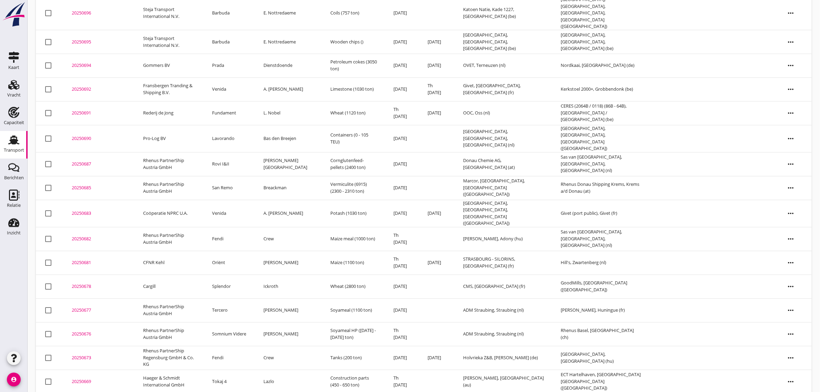
scroll to position [541, 0]
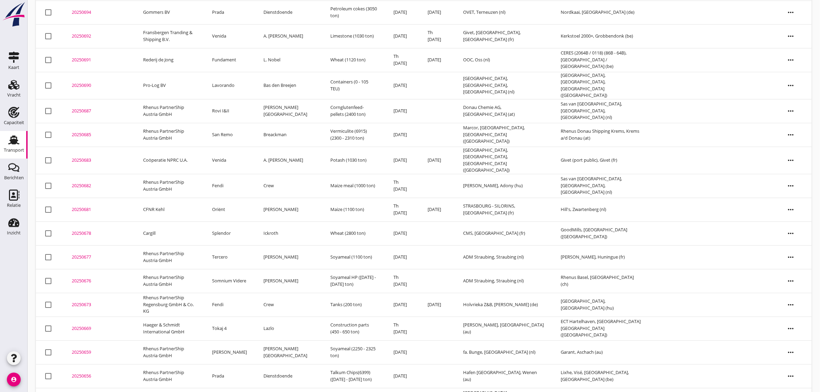
click at [232, 317] on td "Tokaj 4" at bounding box center [229, 329] width 51 height 24
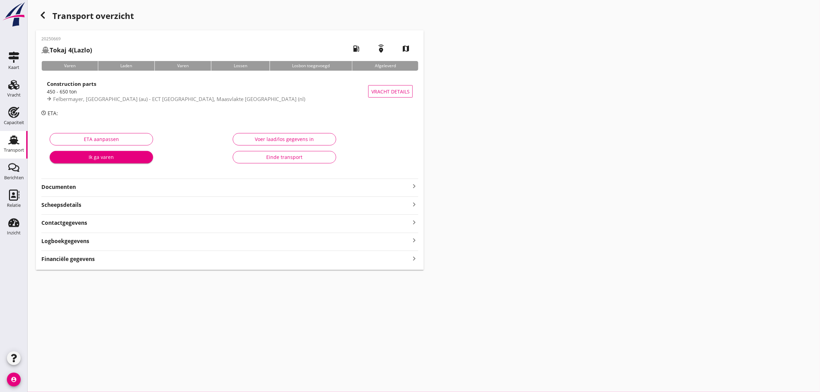
click at [283, 157] on div "Einde transport" at bounding box center [285, 156] width 92 height 7
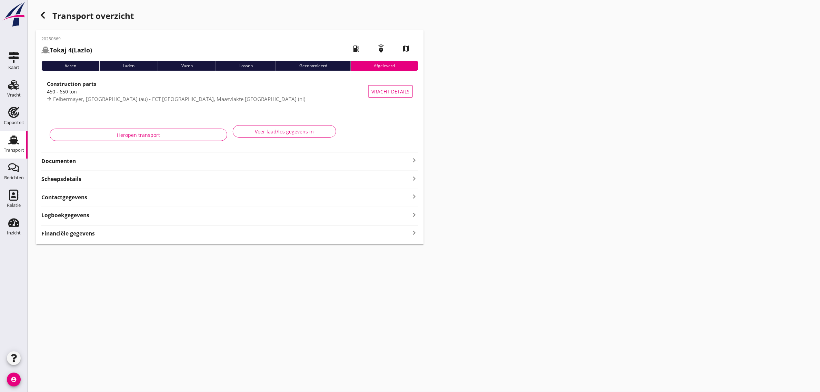
click at [46, 19] on icon "button" at bounding box center [43, 15] width 8 height 8
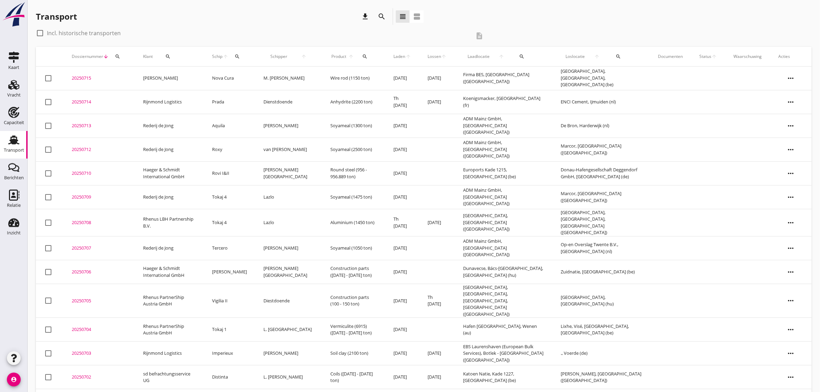
click at [519, 16] on div "Transport download search view_headline view_agenda" at bounding box center [424, 17] width 776 height 19
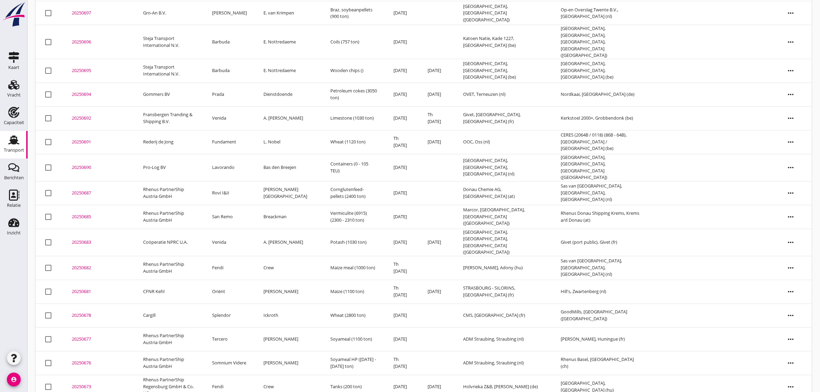
scroll to position [541, 0]
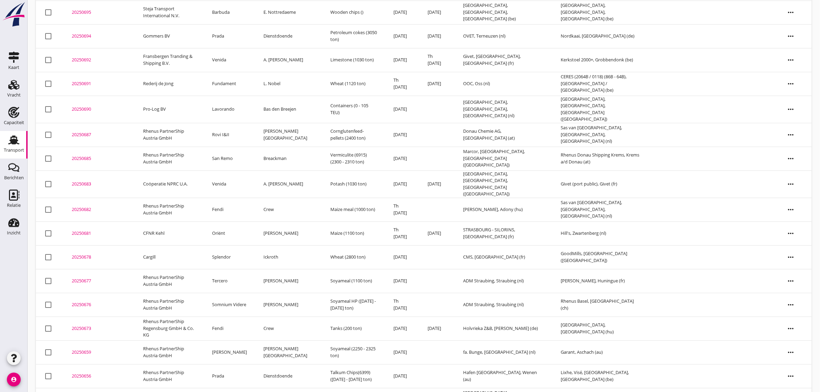
click at [224, 365] on td "Prada" at bounding box center [229, 377] width 51 height 24
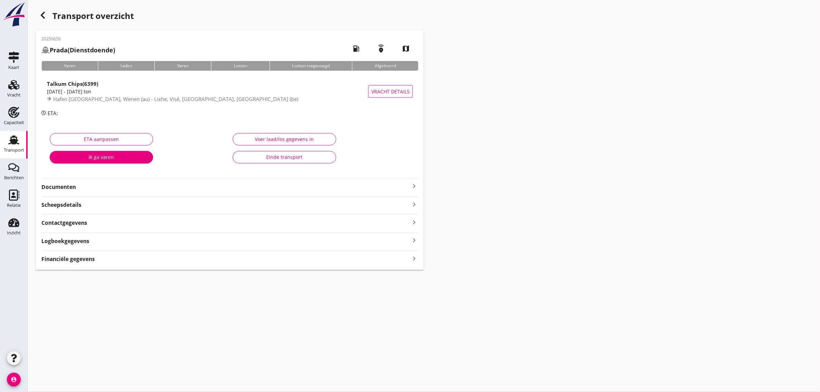
click at [266, 156] on div "Einde transport" at bounding box center [285, 156] width 92 height 7
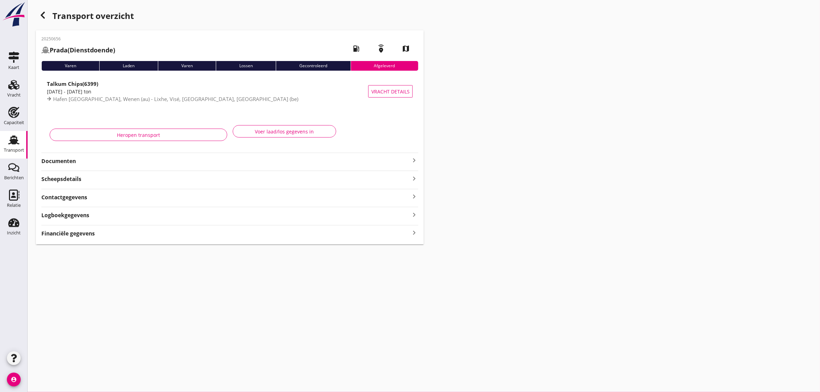
click at [45, 18] on icon "button" at bounding box center [43, 15] width 8 height 8
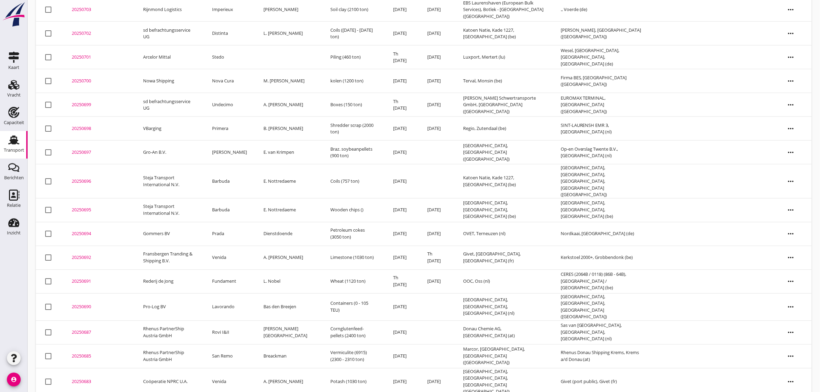
scroll to position [345, 0]
